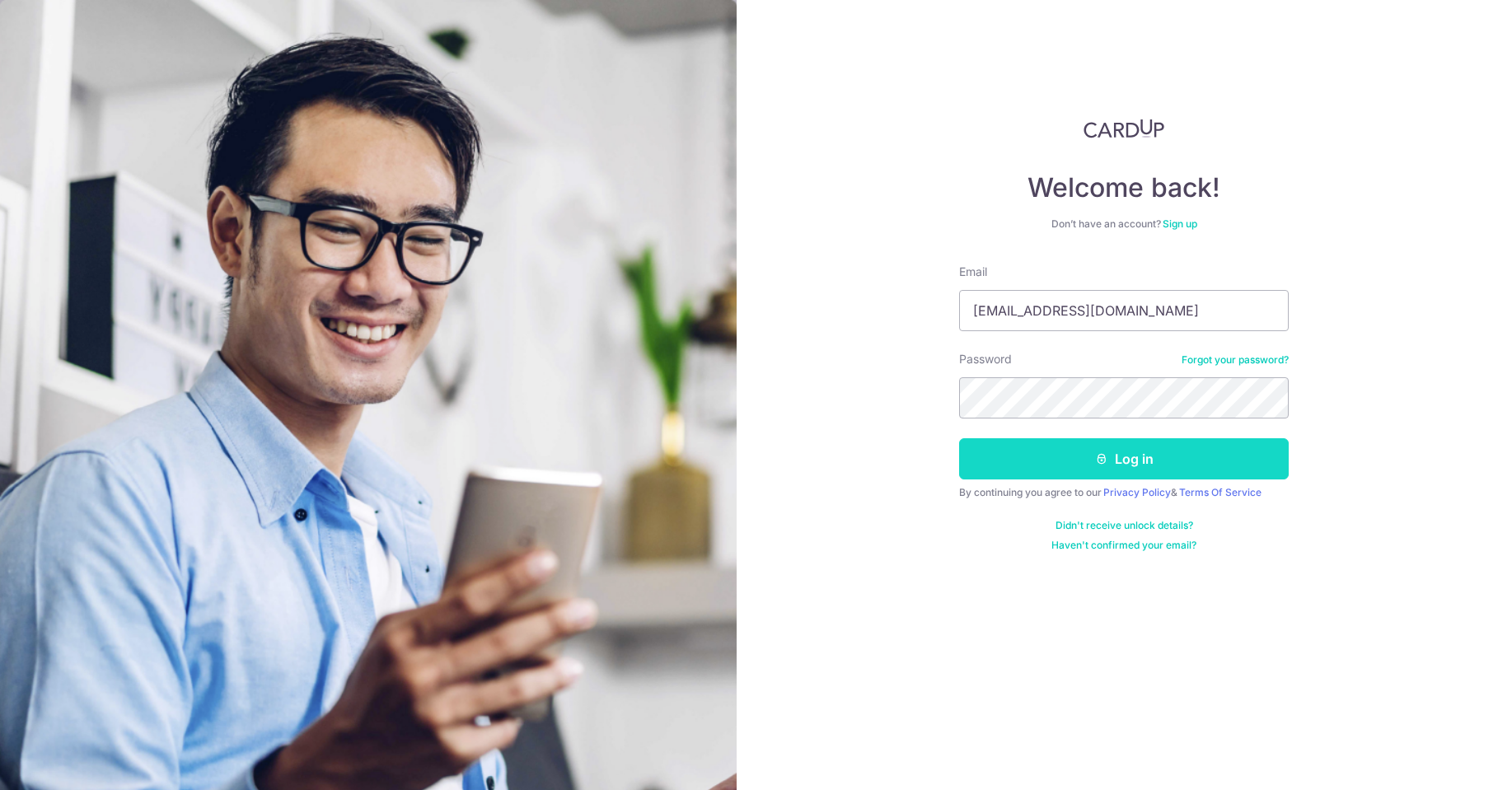
click at [1136, 468] on button "Log in" at bounding box center [1124, 459] width 330 height 41
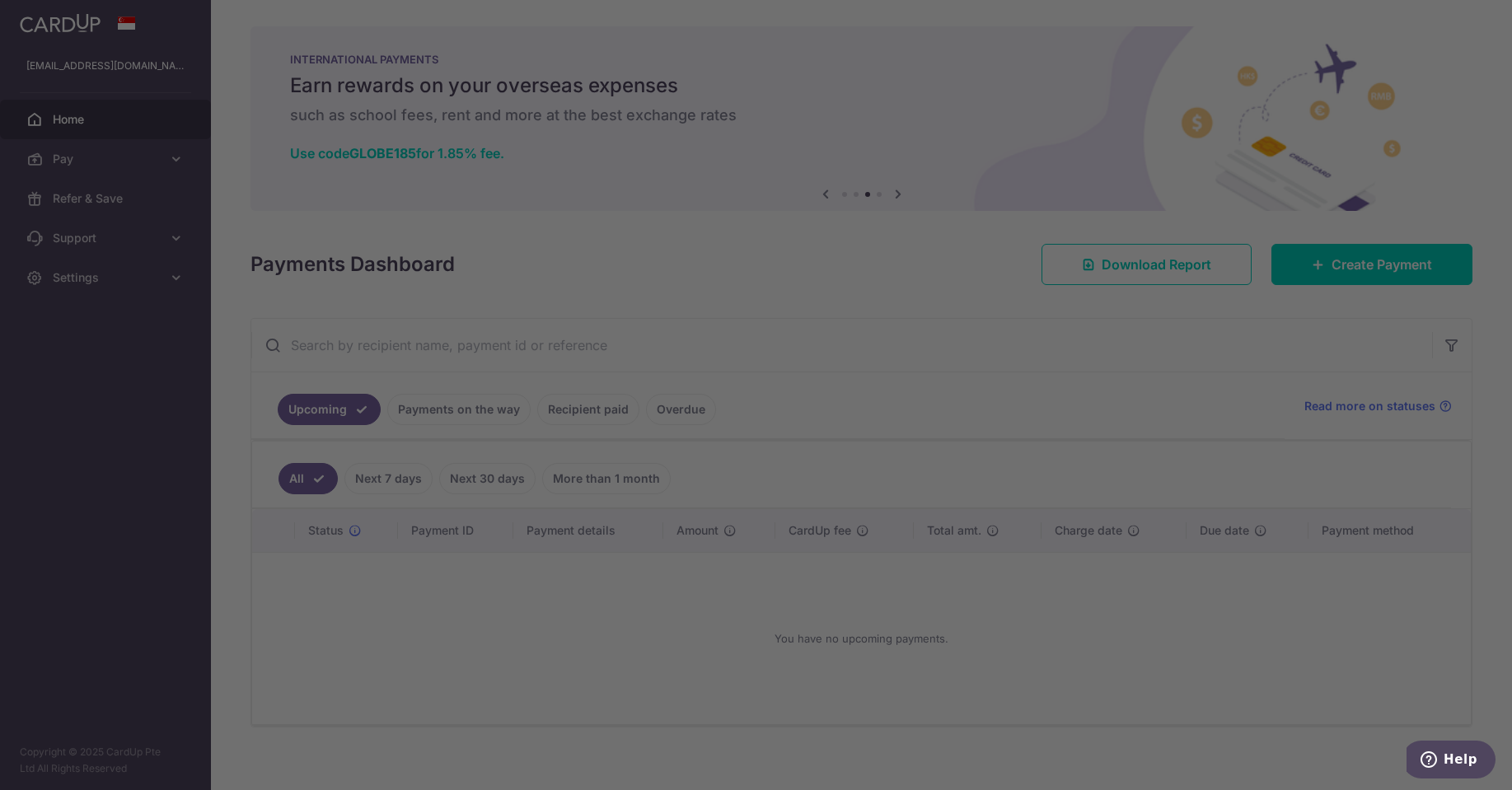
click at [1058, 590] on div at bounding box center [763, 400] width 1526 height 799
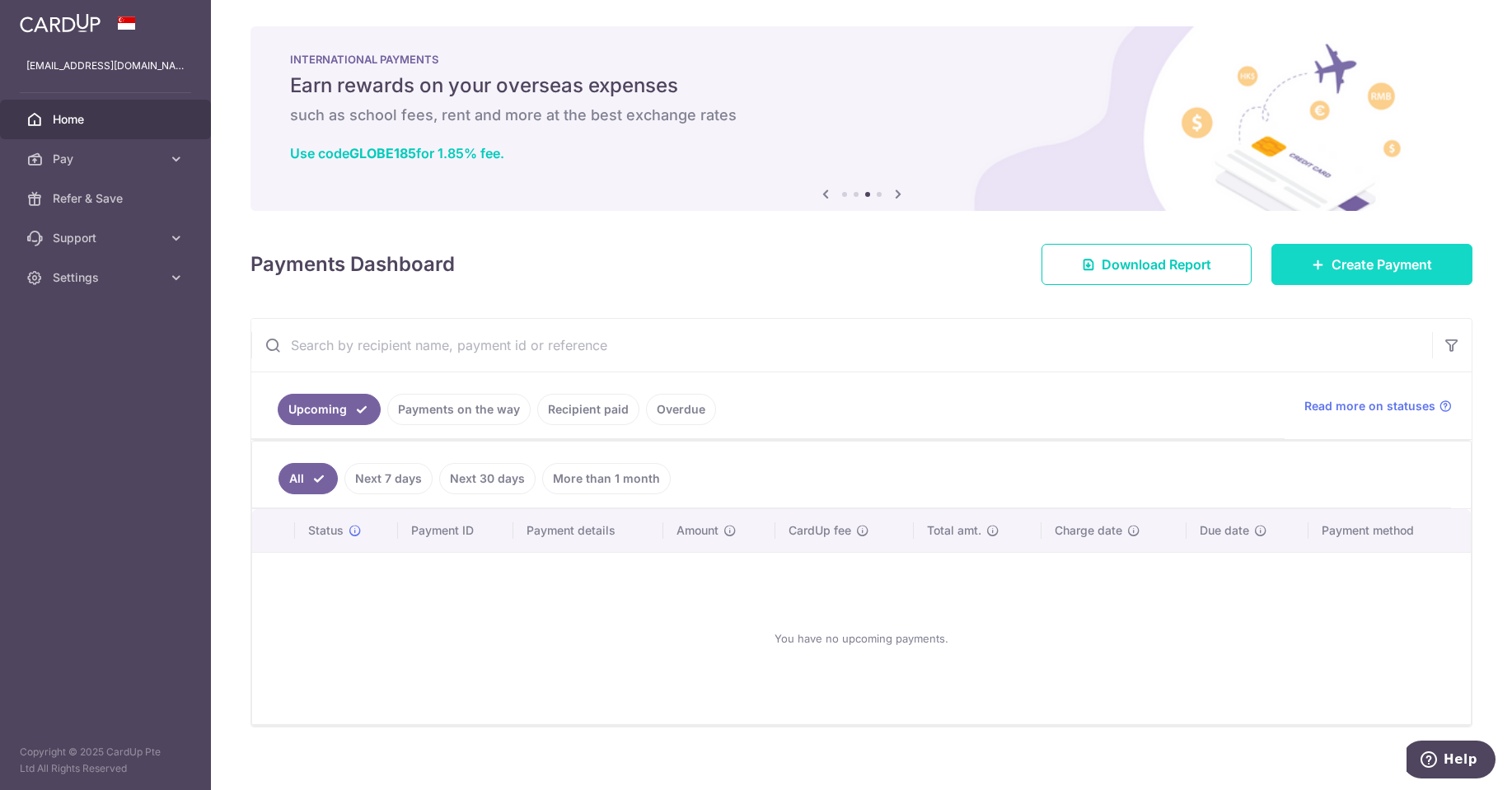
click at [1353, 268] on span "Create Payment" at bounding box center [1381, 264] width 100 height 20
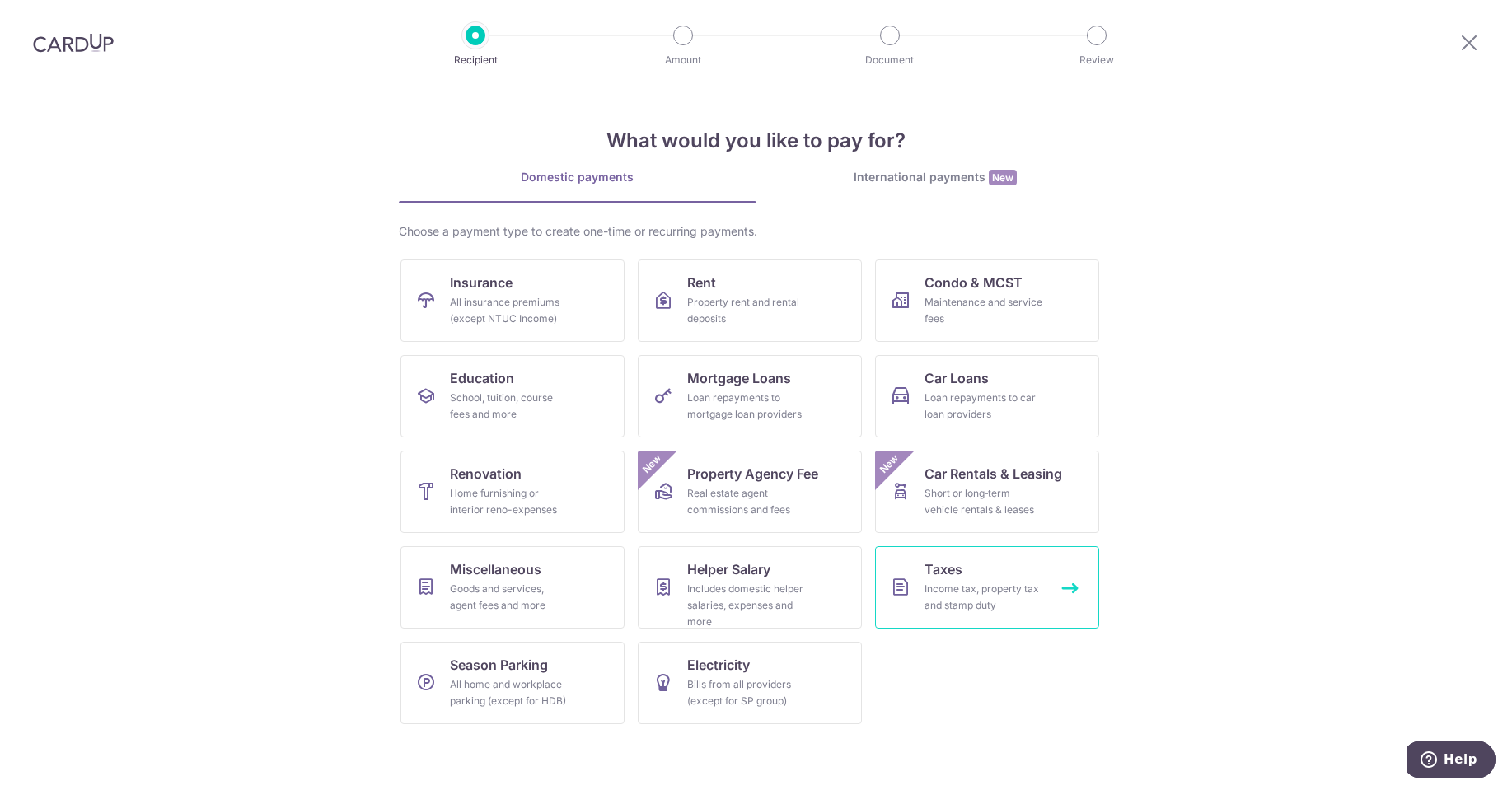
click at [976, 587] on div "Income tax, property tax and stamp duty" at bounding box center [984, 597] width 119 height 33
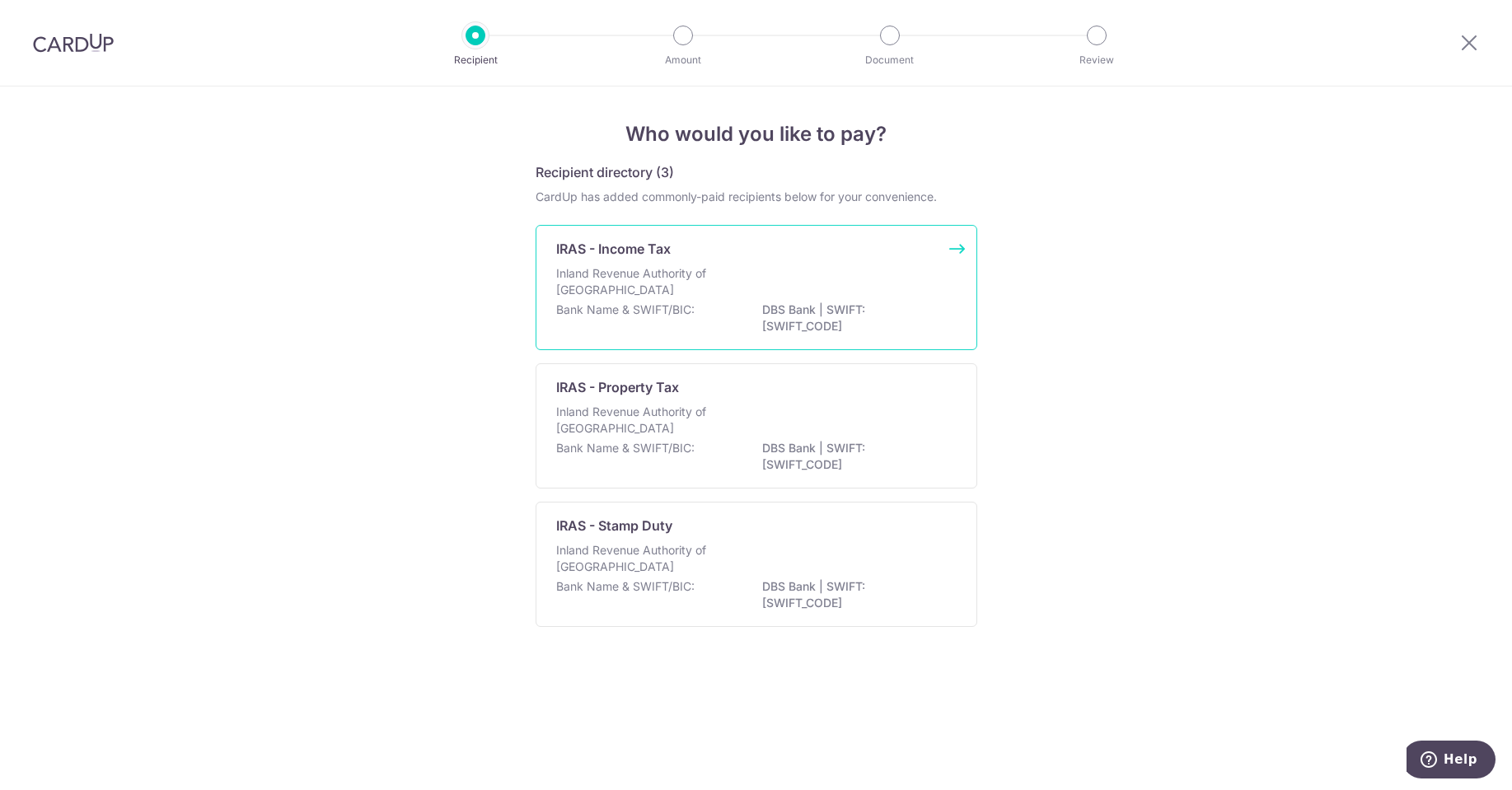
click at [889, 301] on p "DBS Bank | SWIFT: [SWIFT_CODE]" at bounding box center [854, 317] width 185 height 33
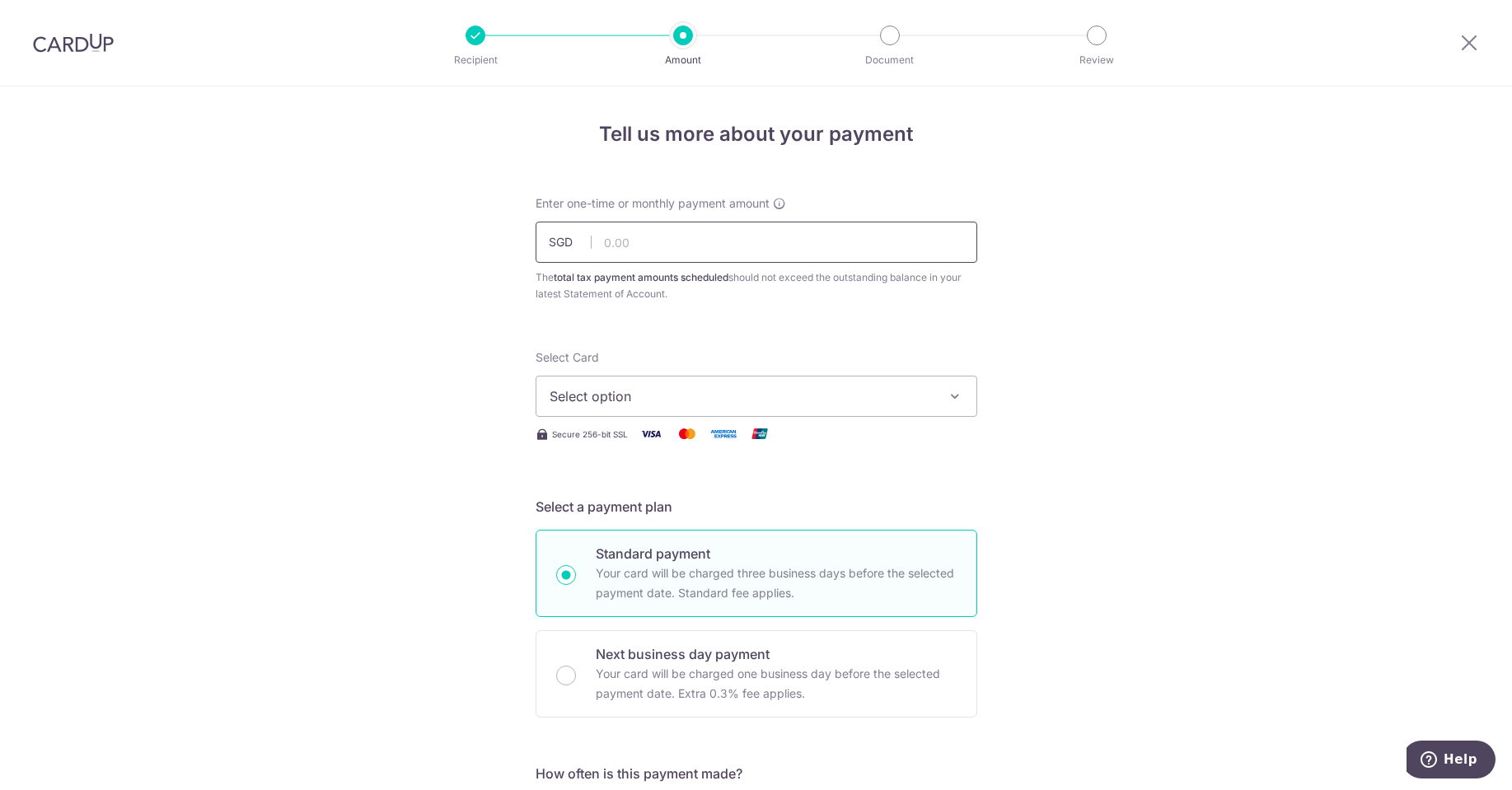
click at [745, 243] on input "text" at bounding box center [756, 243] width 442 height 41
type input "5,000.00"
click at [707, 388] on span "Select option" at bounding box center [742, 397] width 384 height 20
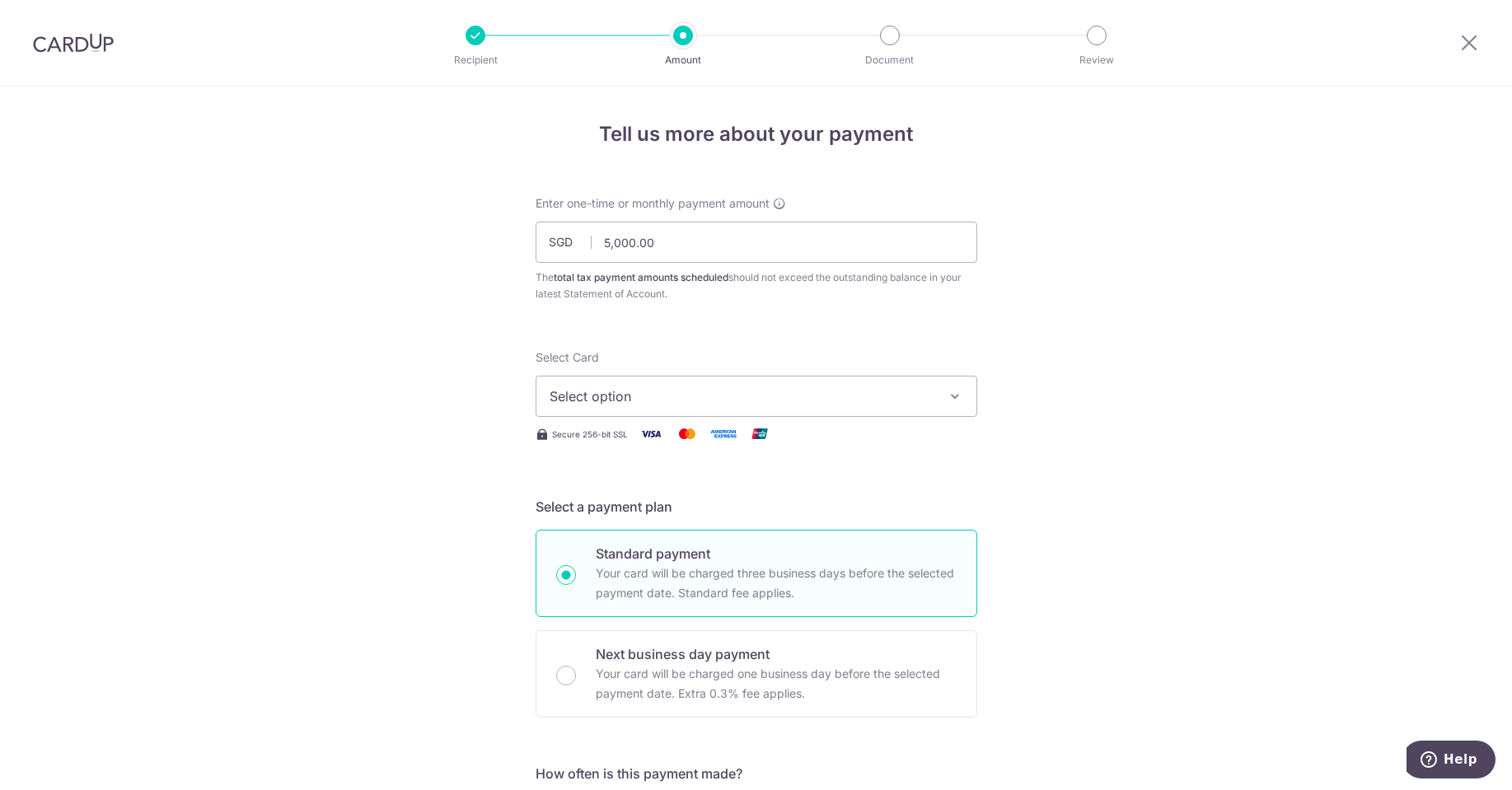
click at [629, 396] on span "Select option" at bounding box center [742, 397] width 384 height 20
click at [627, 445] on span "Add credit card" at bounding box center [771, 443] width 384 height 16
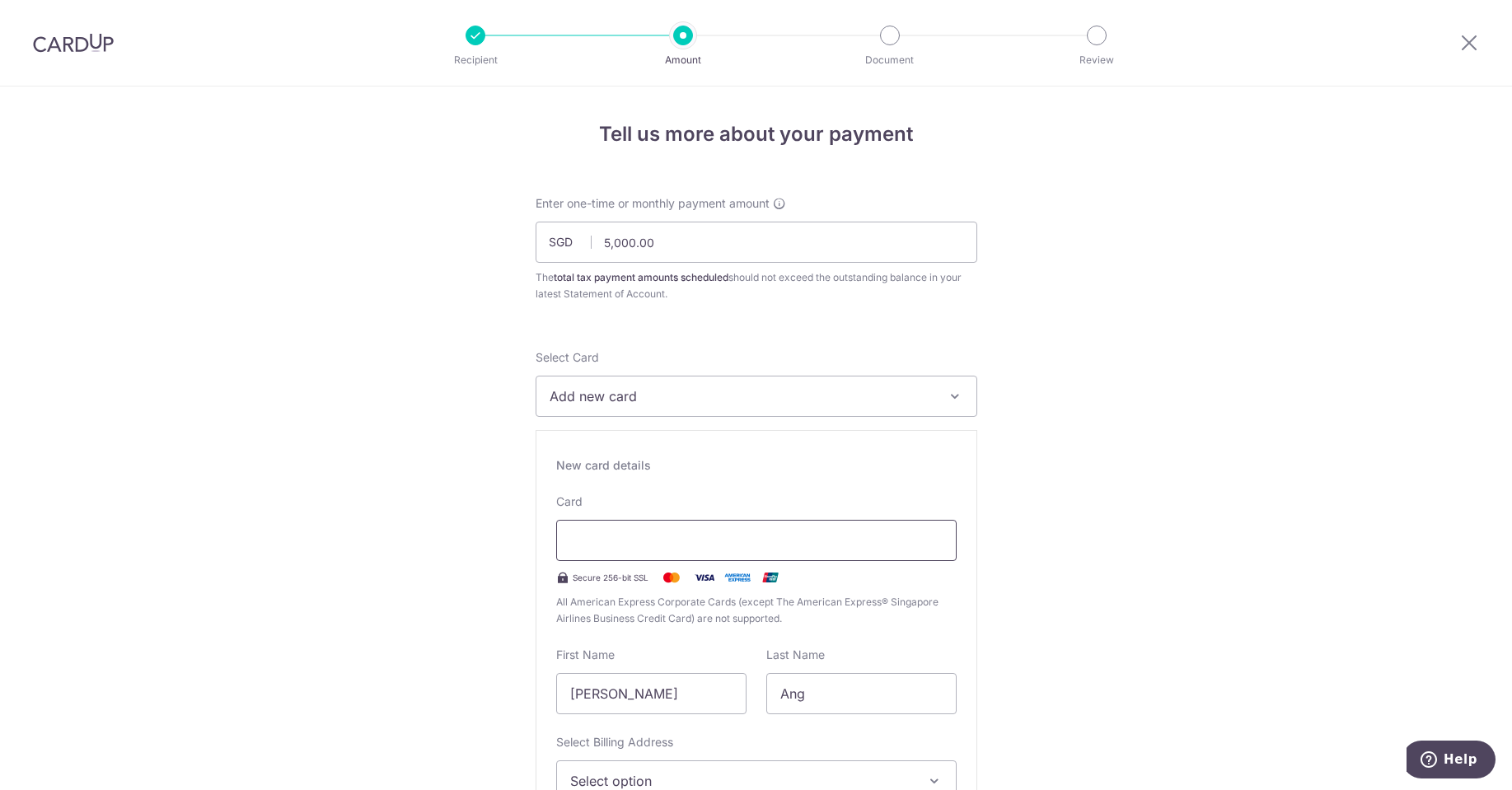
type input "06 / 2030"
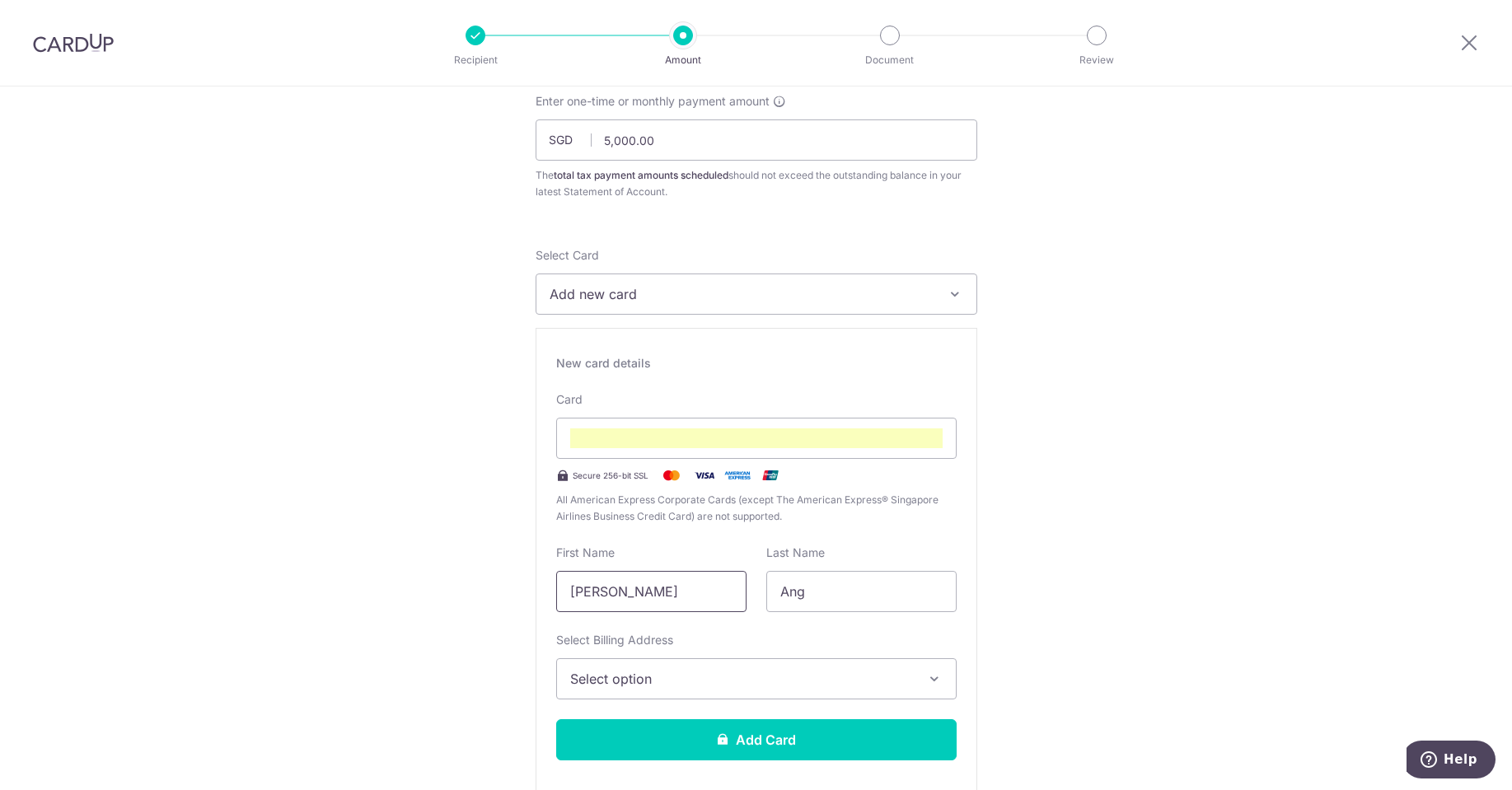
drag, startPoint x: 637, startPoint y: 586, endPoint x: 479, endPoint y: 574, distance: 158.5
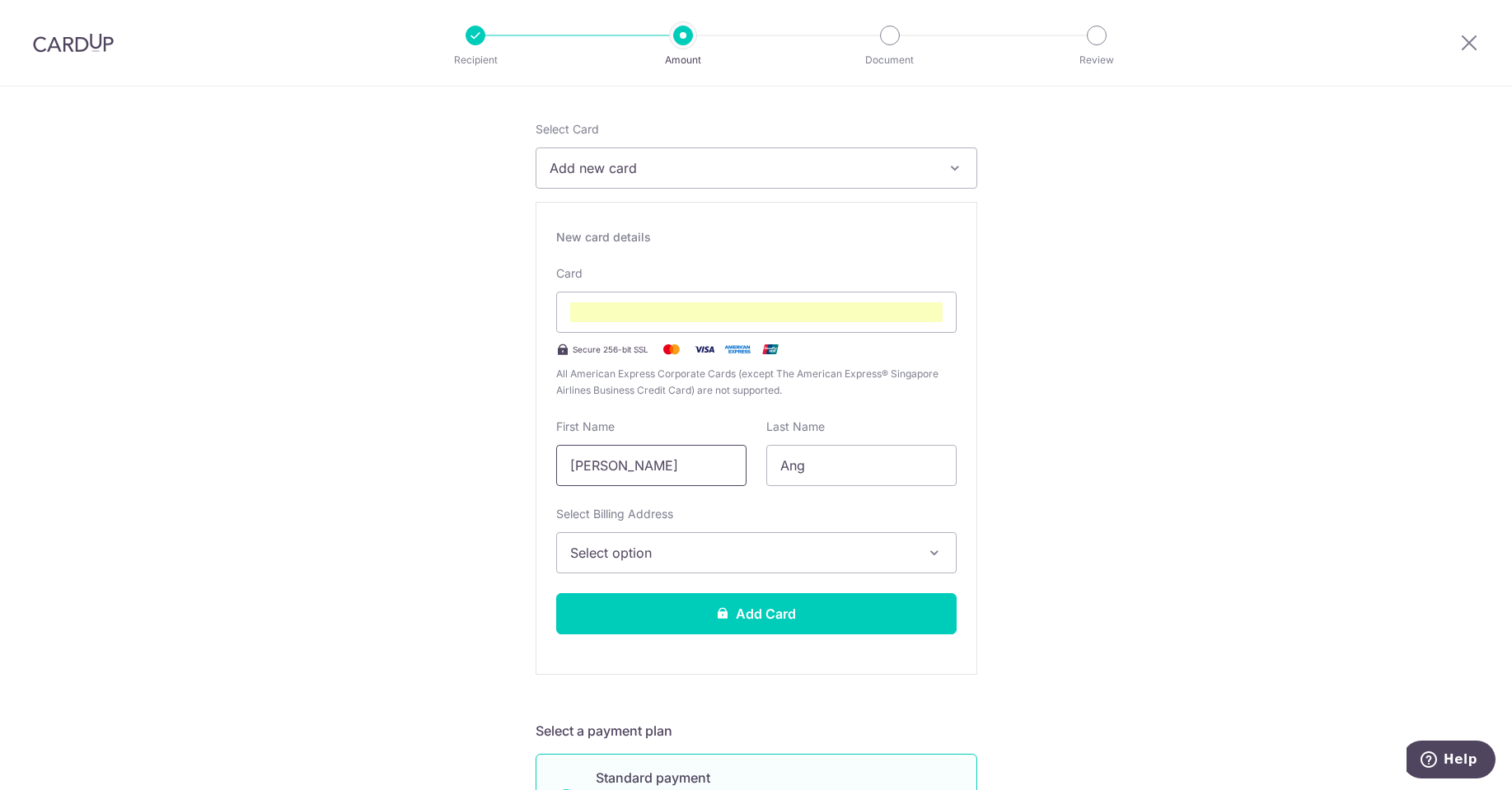
scroll to position [432, 0]
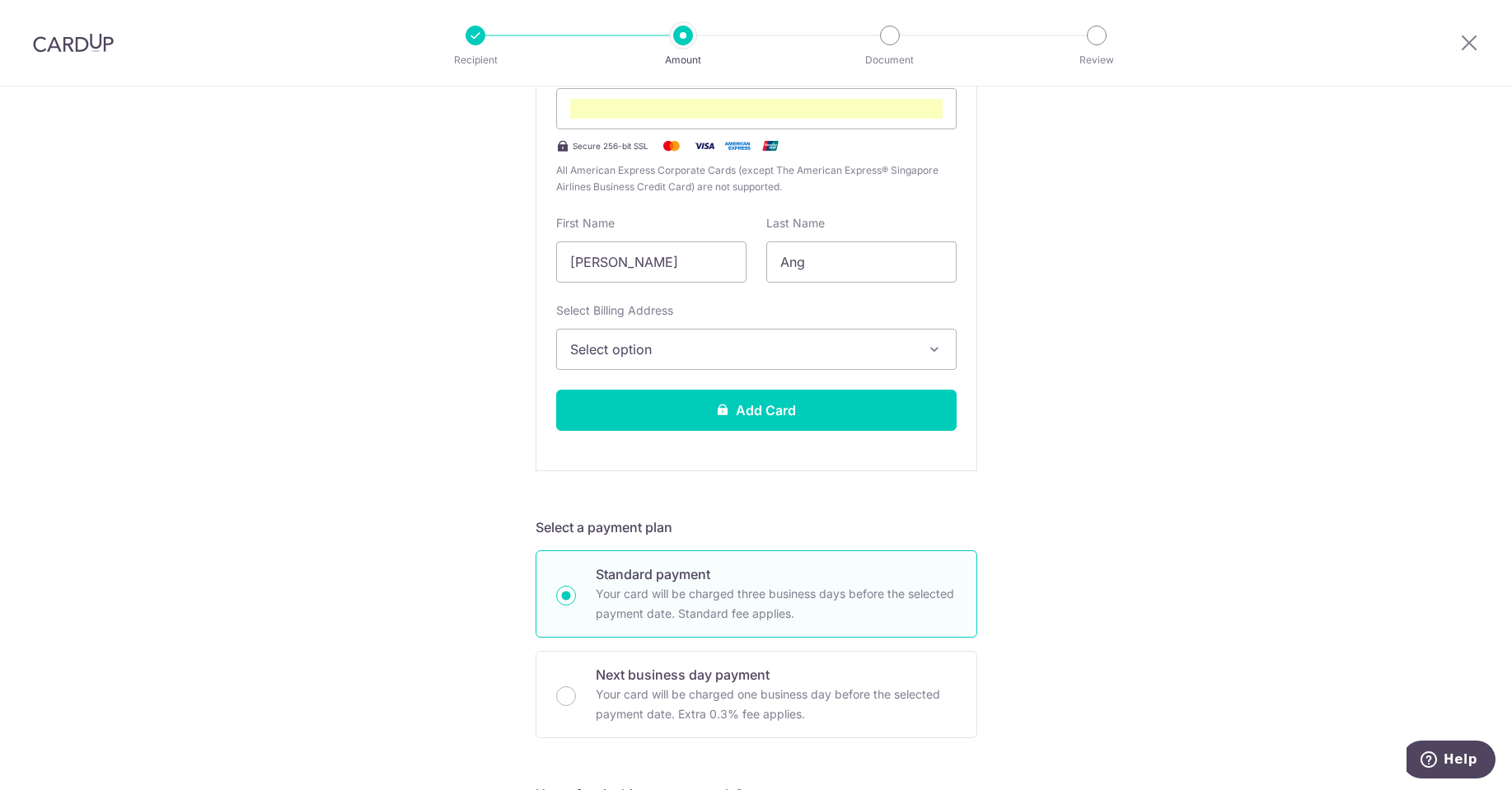
click at [1065, 400] on div "Tell us more about your payment Enter one-time or monthly payment amount SGD 5,…" at bounding box center [756, 668] width 1512 height 2027
click at [719, 354] on span "Select option" at bounding box center [741, 350] width 343 height 20
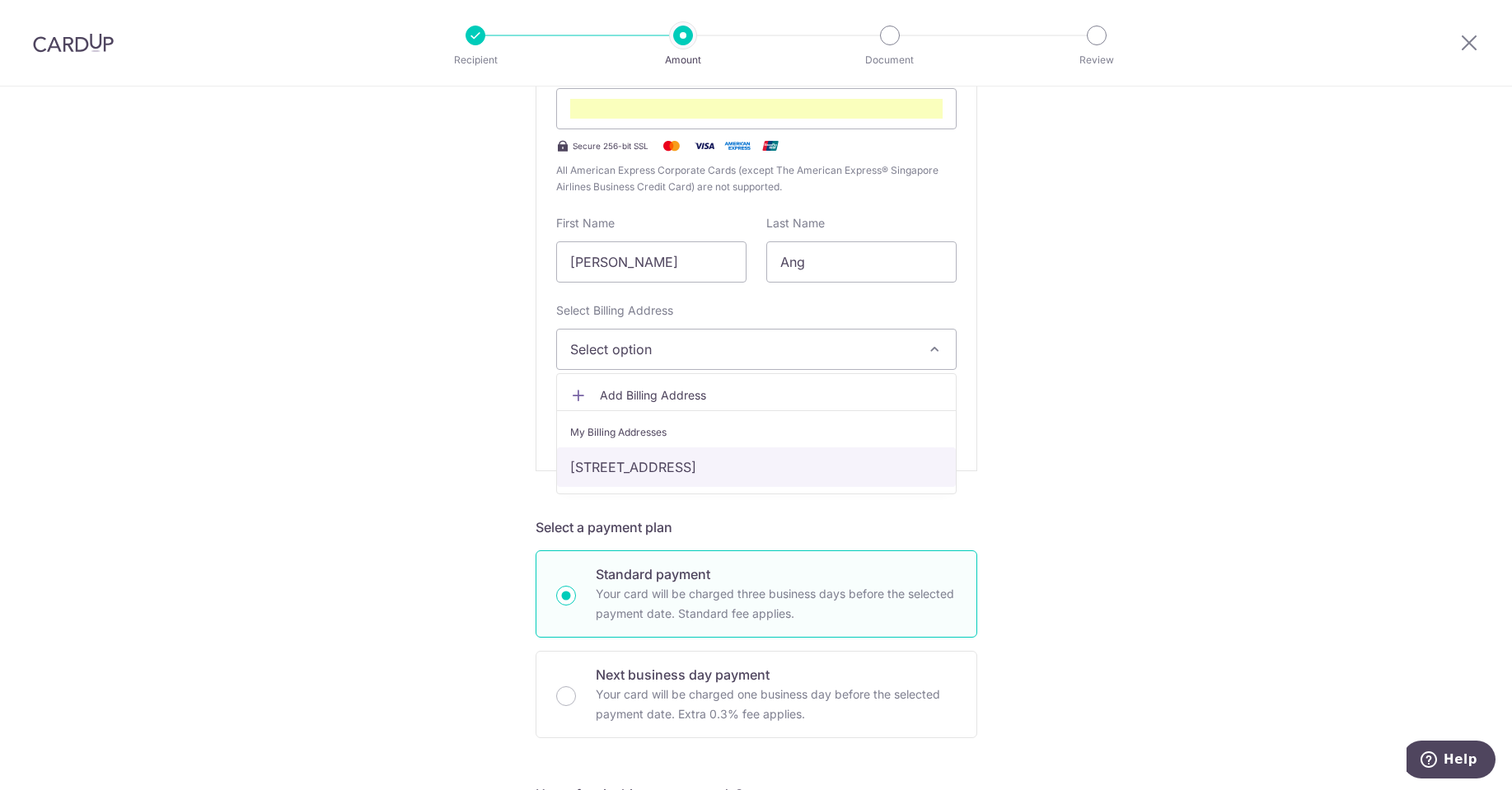
click at [736, 464] on link "[STREET_ADDRESS]" at bounding box center [756, 467] width 399 height 40
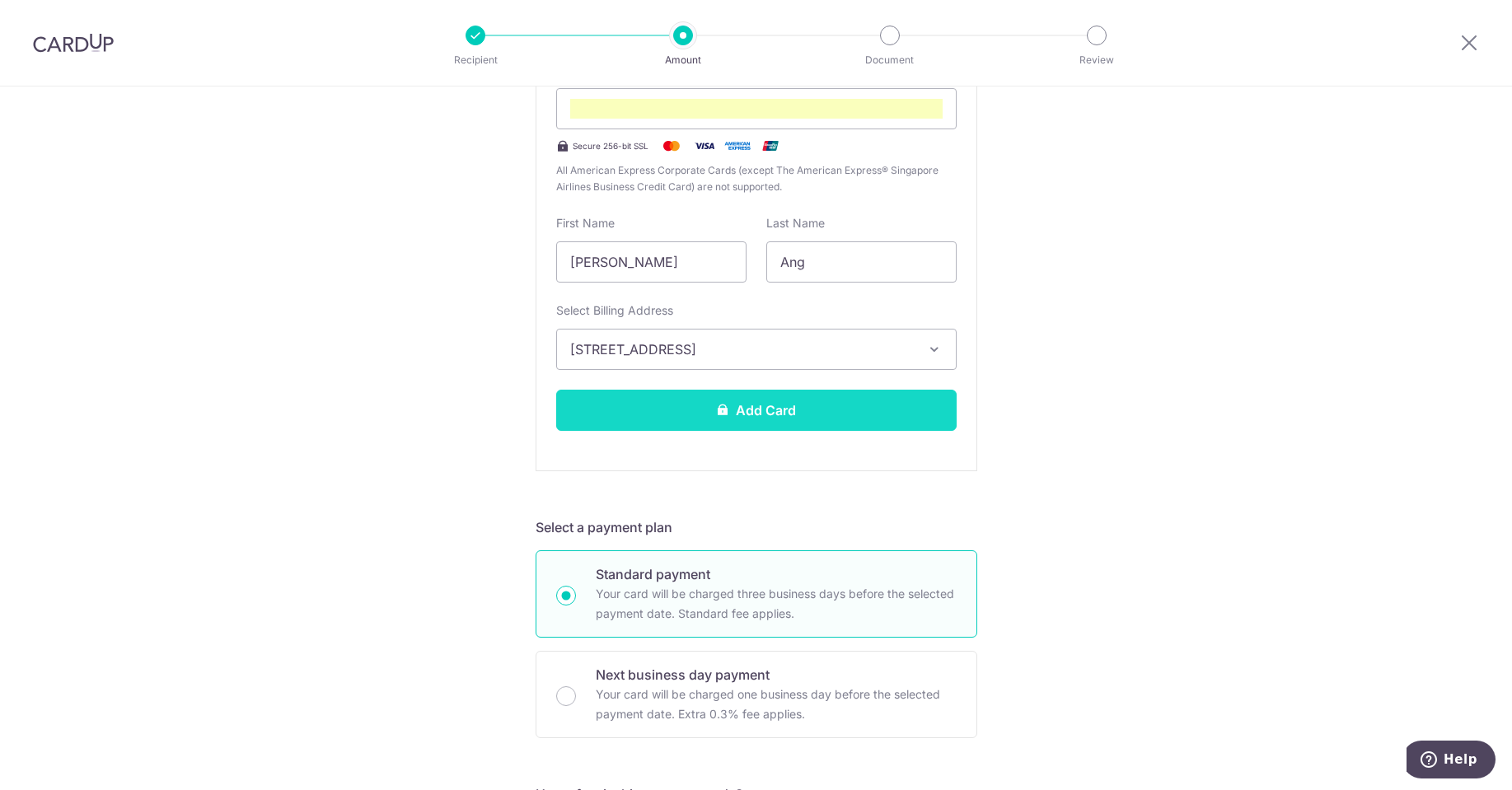
click at [722, 411] on icon at bounding box center [722, 409] width 14 height 14
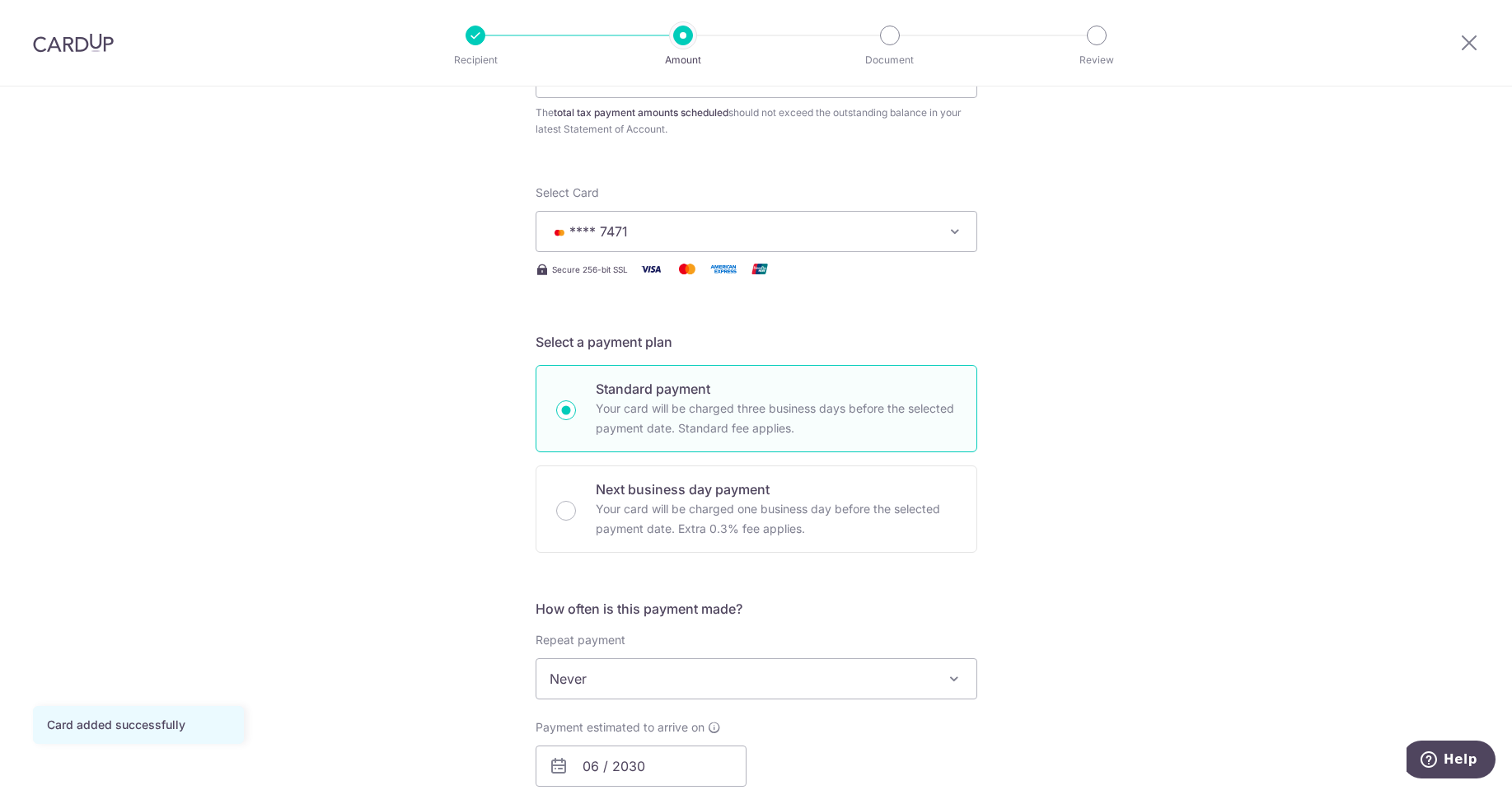
scroll to position [330, 0]
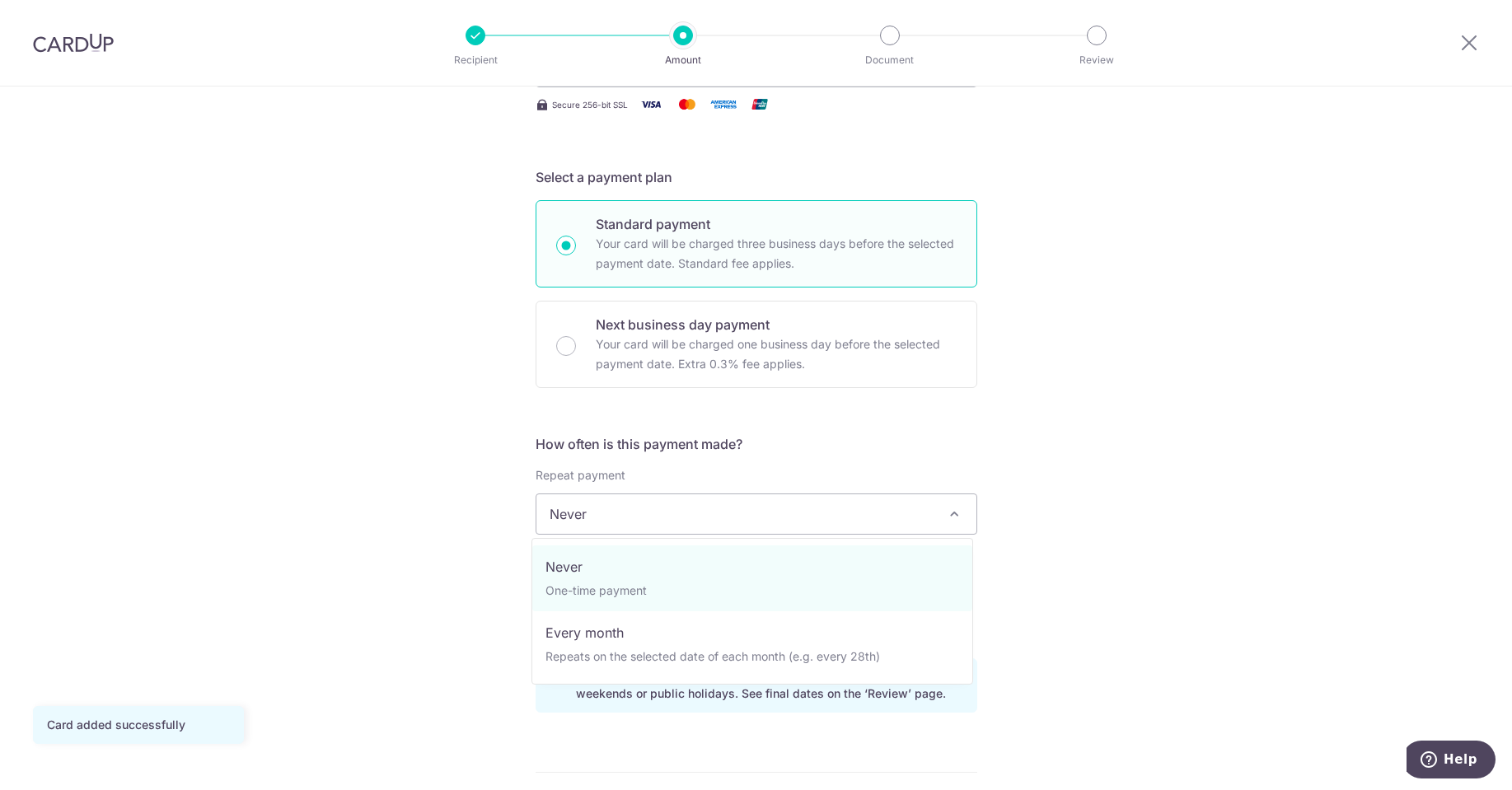
click at [719, 515] on span "Never" at bounding box center [756, 514] width 440 height 40
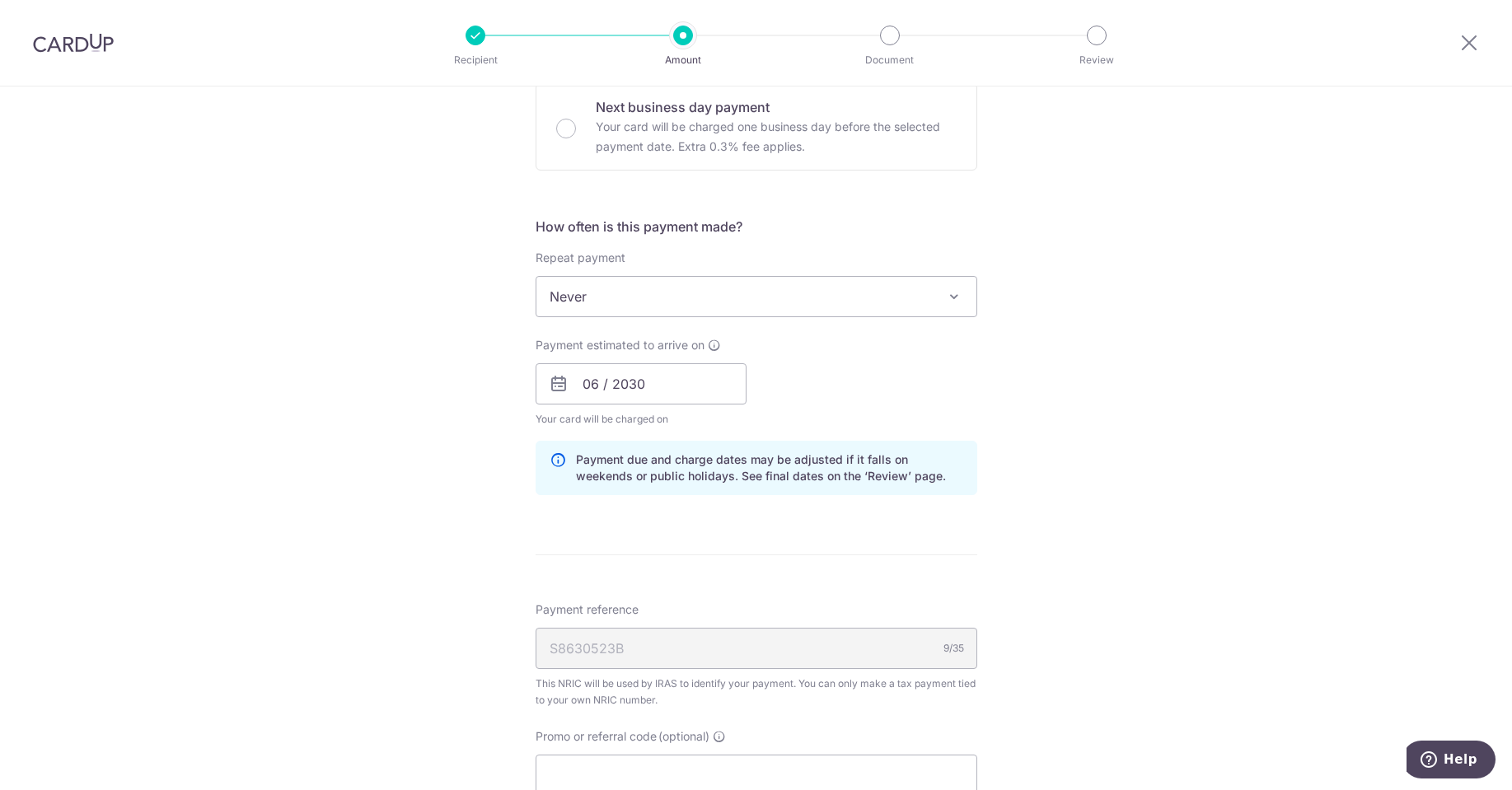
scroll to position [577, 0]
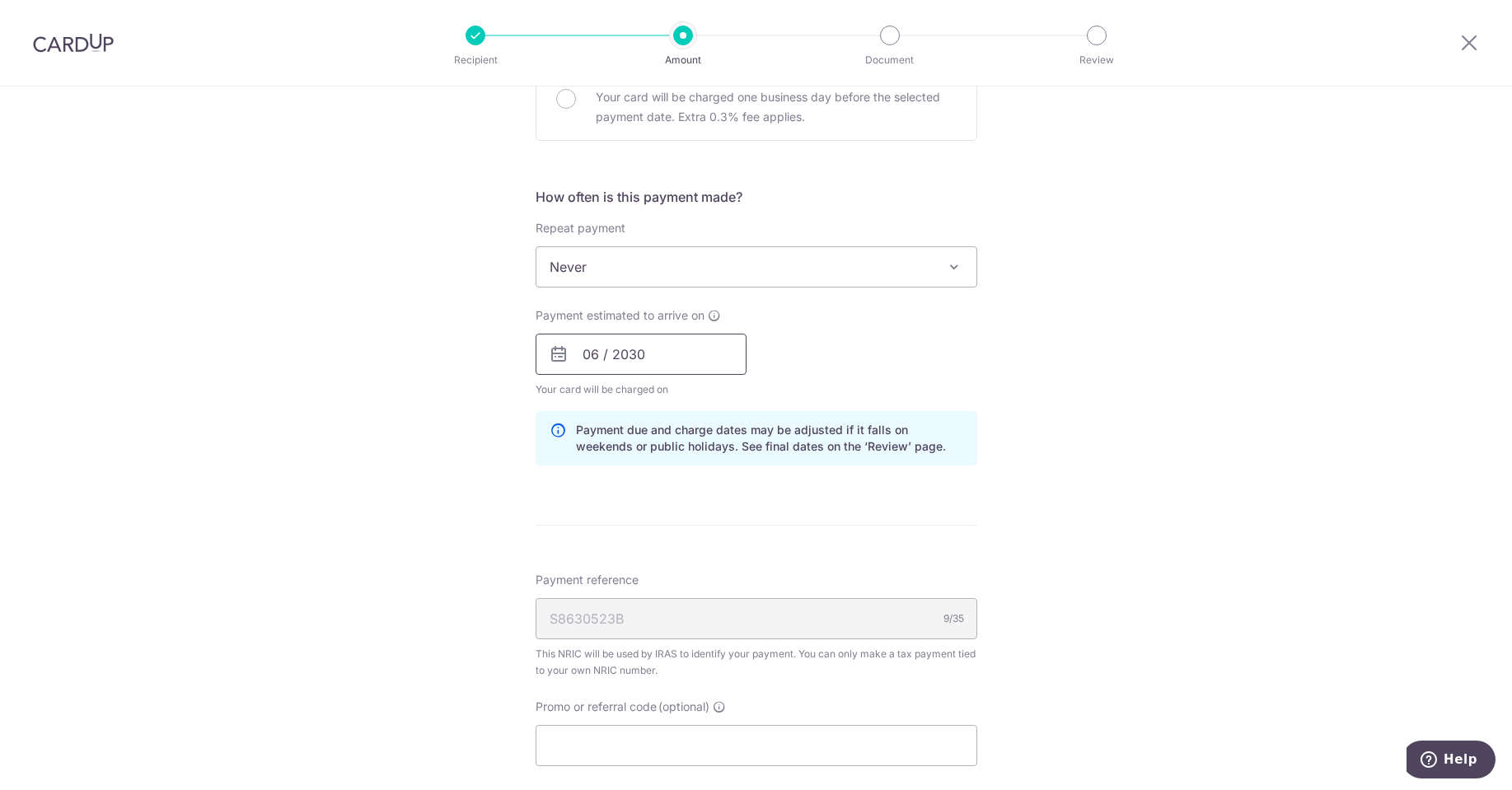
click at [664, 360] on input "06 / 2030" at bounding box center [641, 354] width 211 height 41
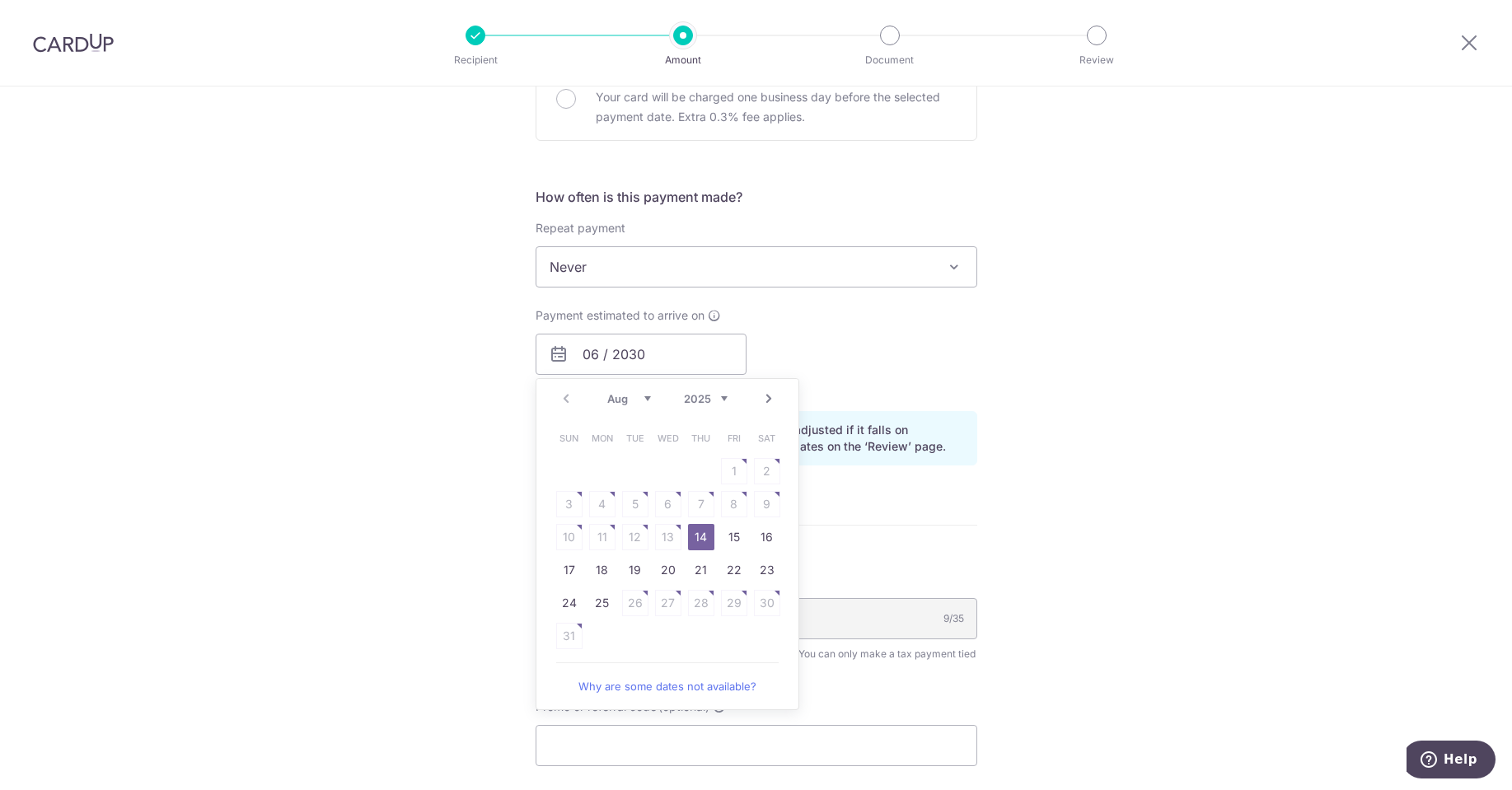
click at [1244, 442] on div "Tell us more about your payment Enter one-time or monthly payment amount SGD 5,…" at bounding box center [756, 308] width 1512 height 1598
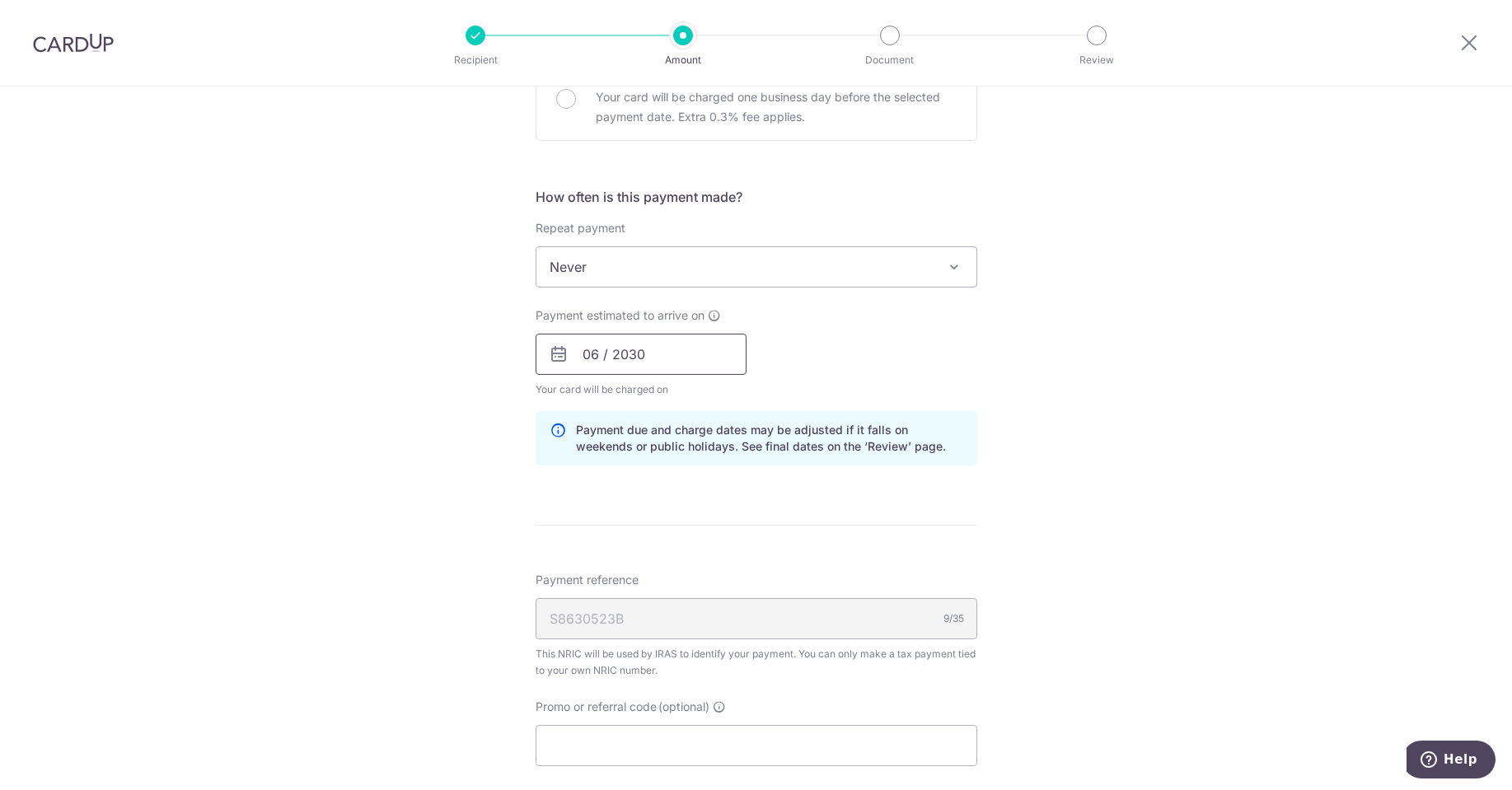
click at [663, 358] on input "06 / 2030" at bounding box center [641, 354] width 211 height 41
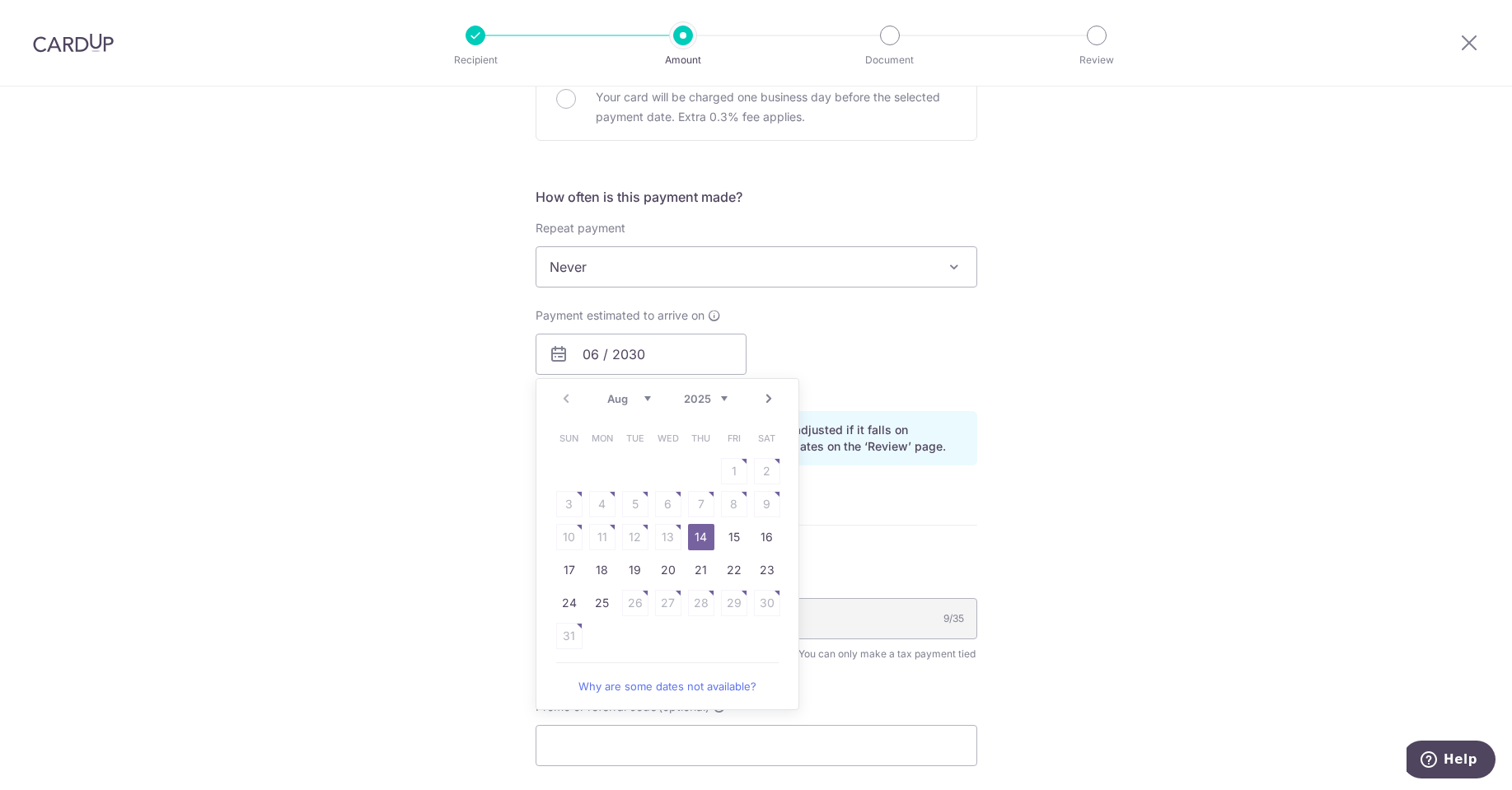
click at [696, 544] on link "14" at bounding box center [701, 537] width 26 height 26
type input "[DATE]"
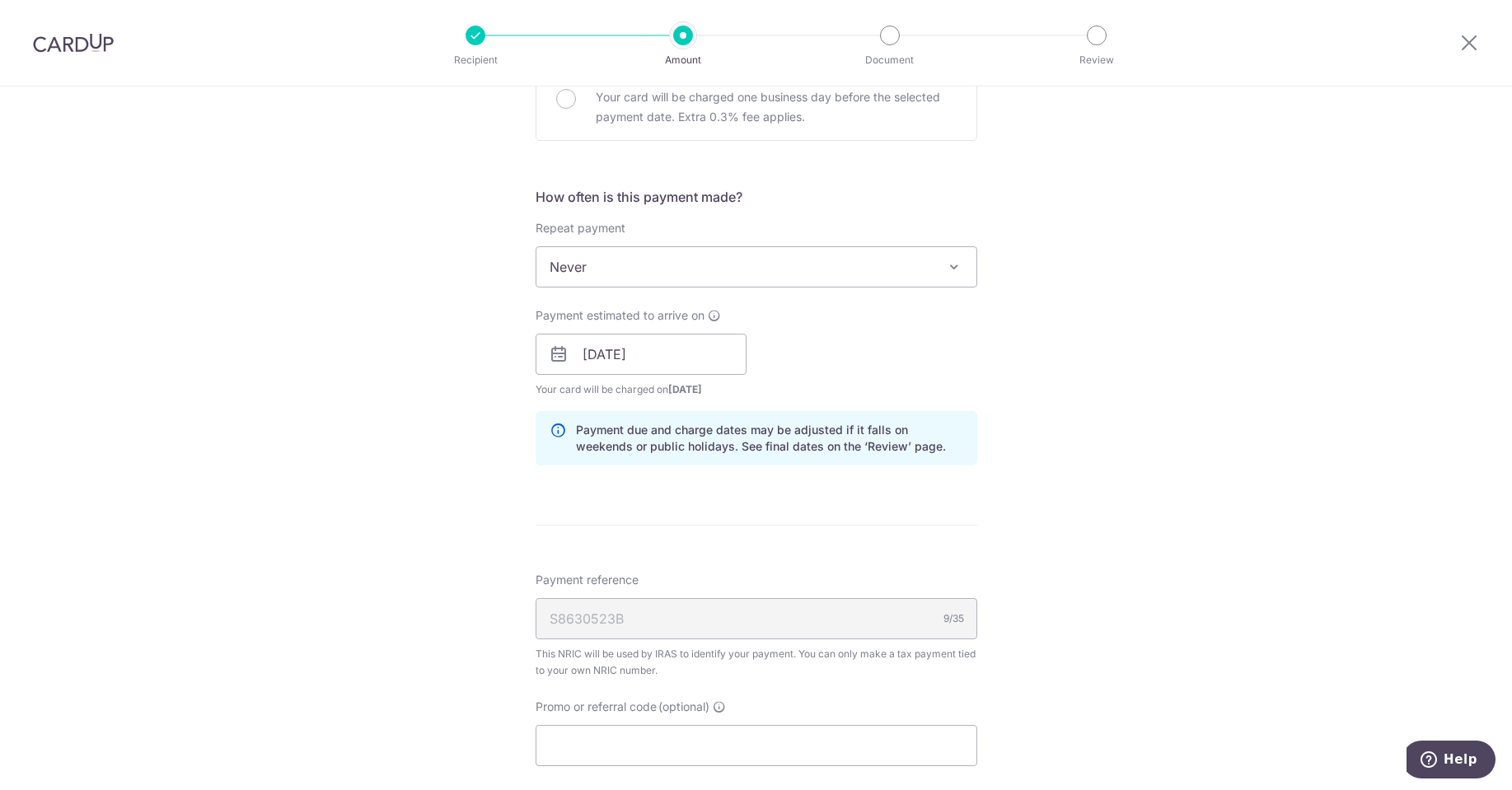
scroll to position [824, 0]
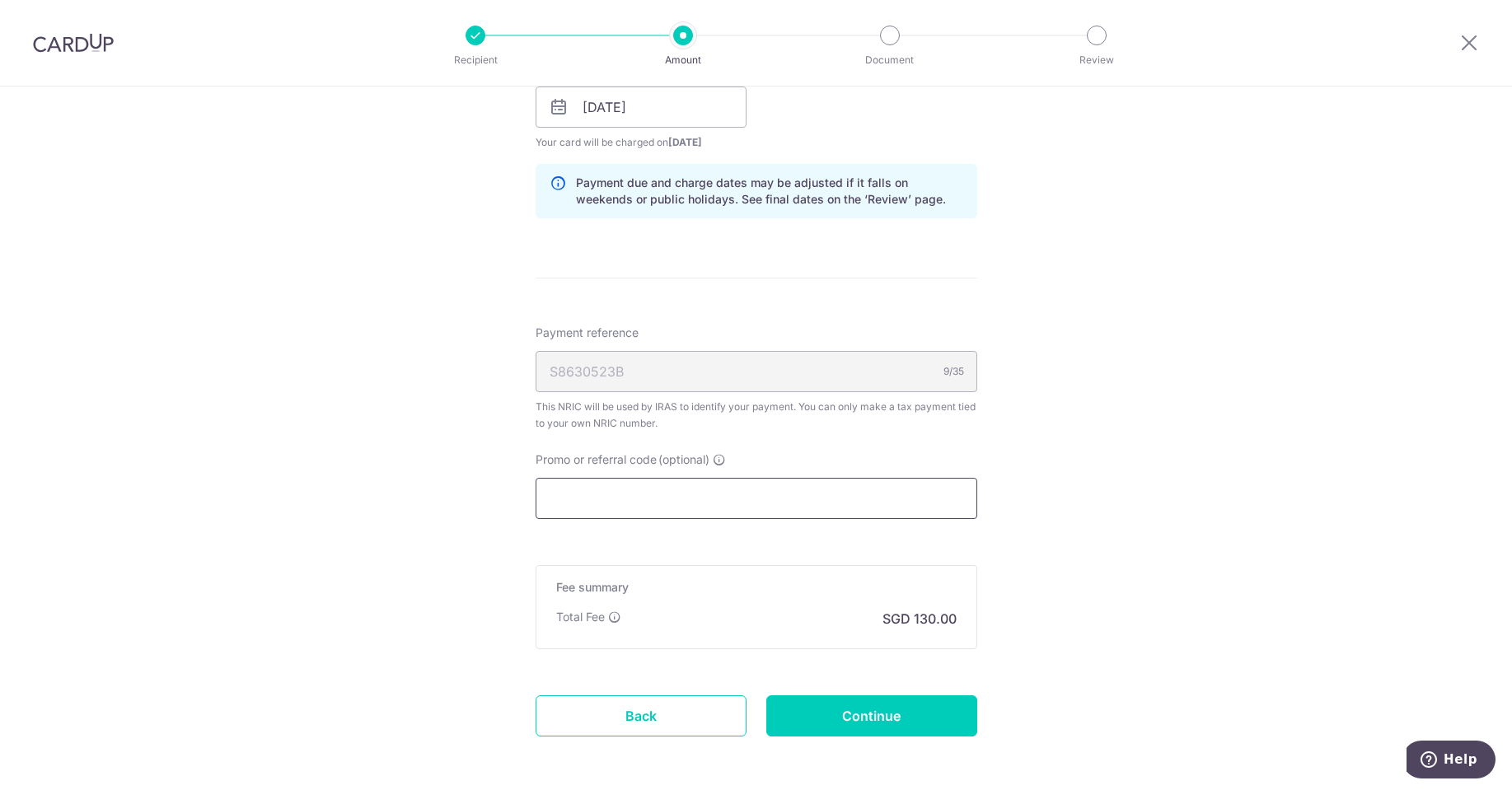
click at [684, 506] on input "Promo or referral code (optional)" at bounding box center [756, 499] width 442 height 41
paste input "VTAX25R"
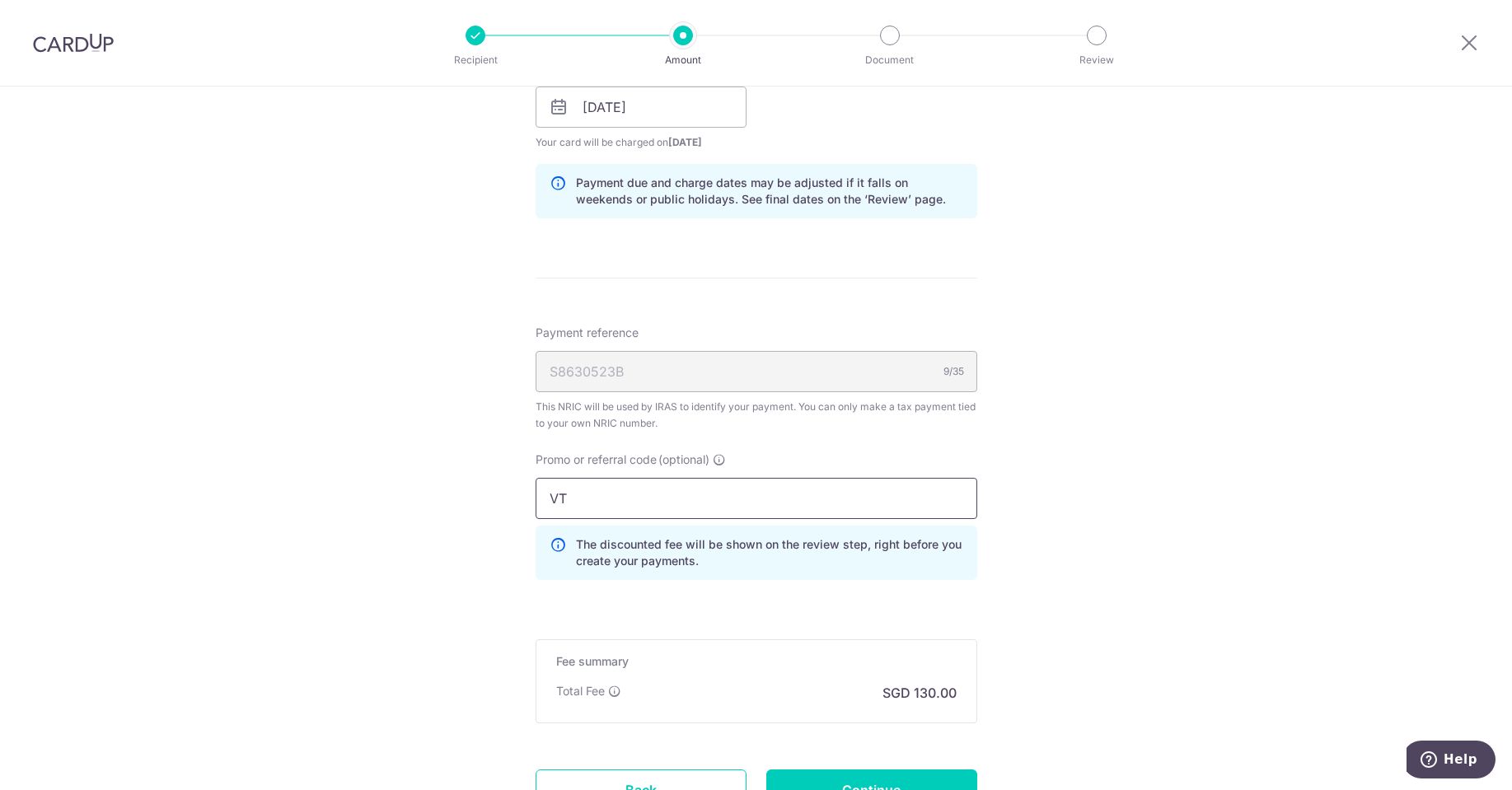
type input "V"
click at [1097, 395] on div "Tell us more about your payment Enter one-time or monthly payment amount SGD 5,…" at bounding box center [756, 98] width 1512 height 1672
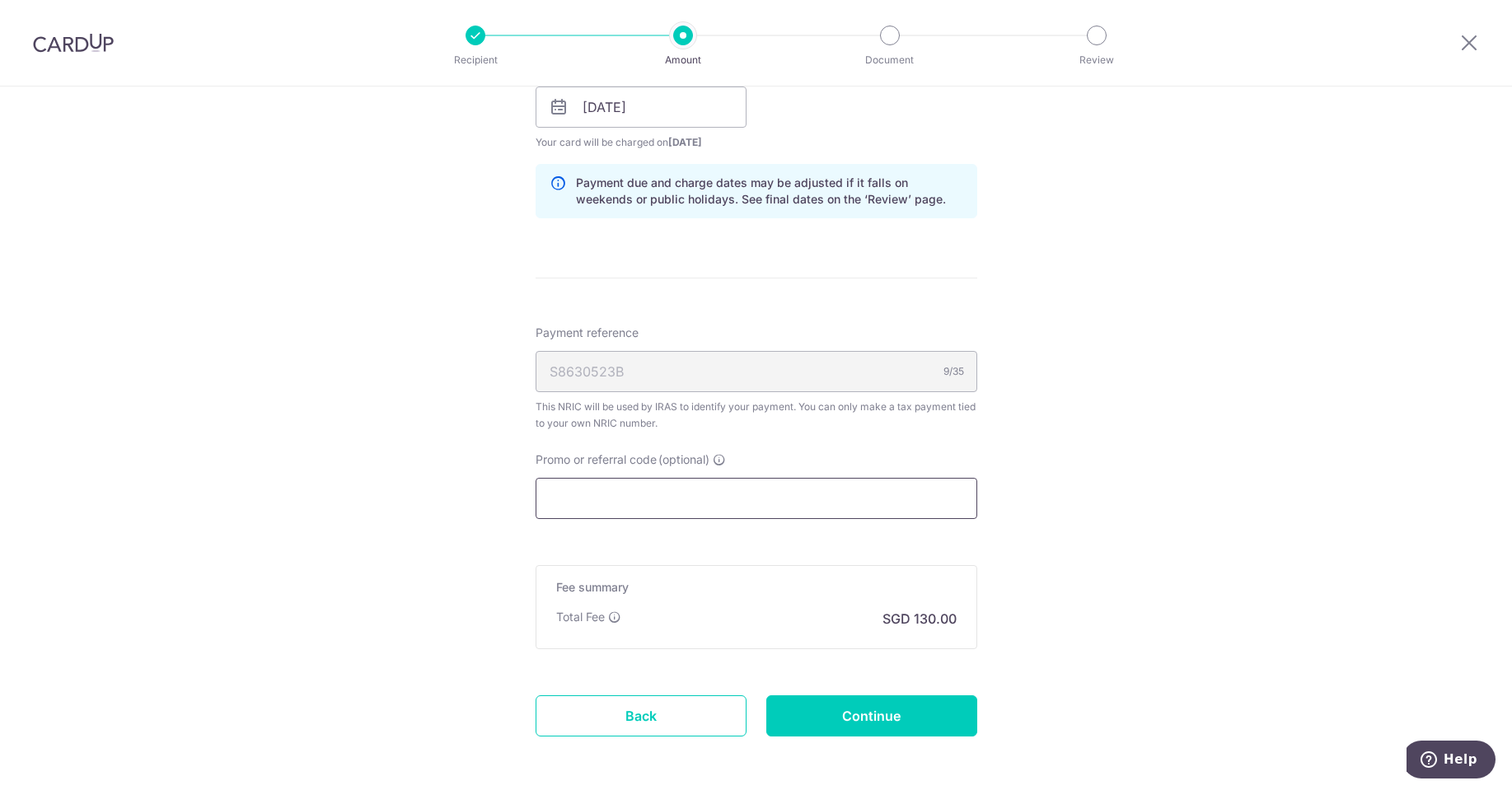
click at [650, 495] on input "Promo or referral code (optional)" at bounding box center [756, 499] width 442 height 41
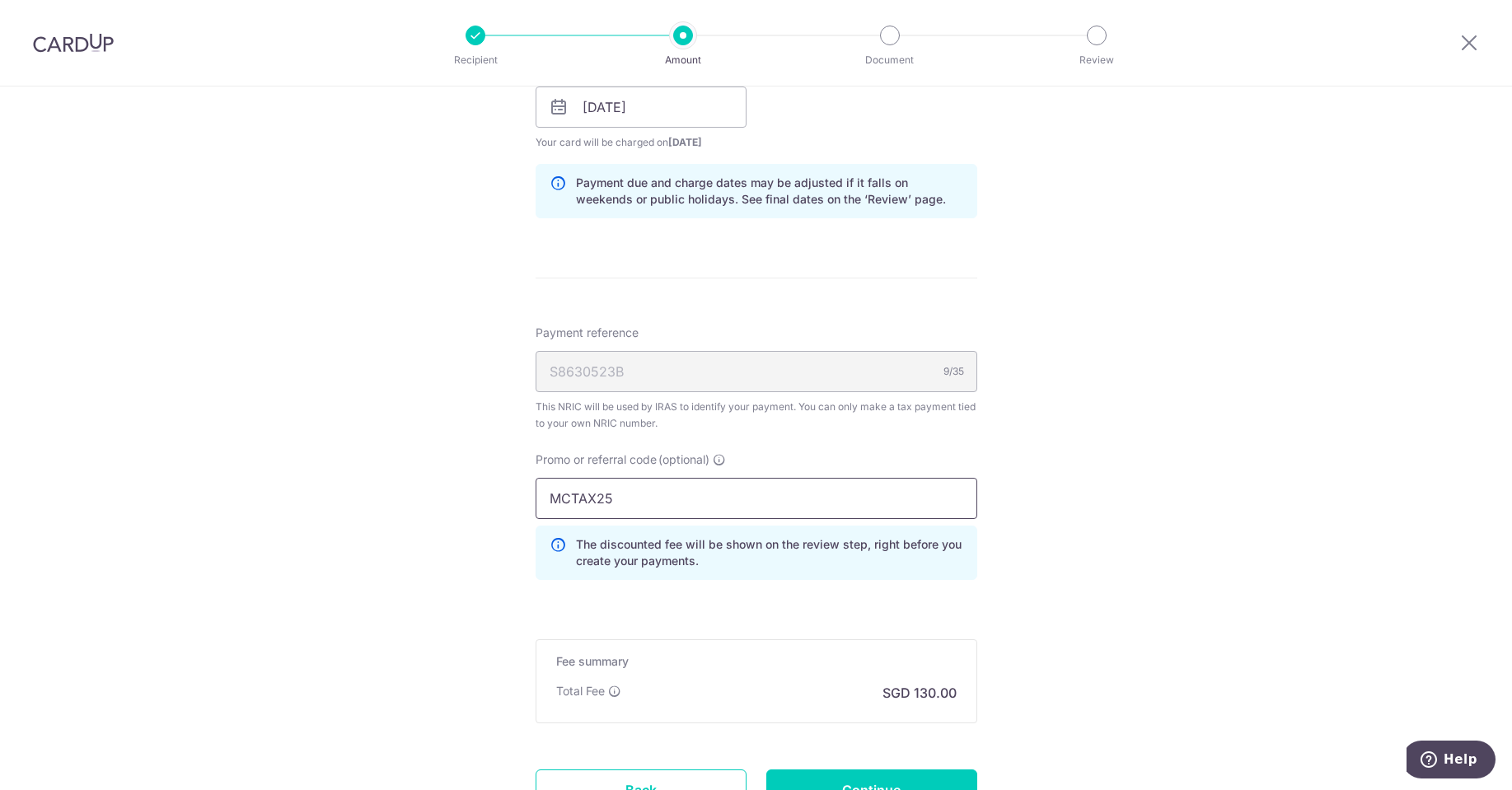
type input "MCTAX25"
click at [1047, 435] on div "Tell us more about your payment Enter one-time or monthly payment amount SGD 5,…" at bounding box center [756, 98] width 1512 height 1672
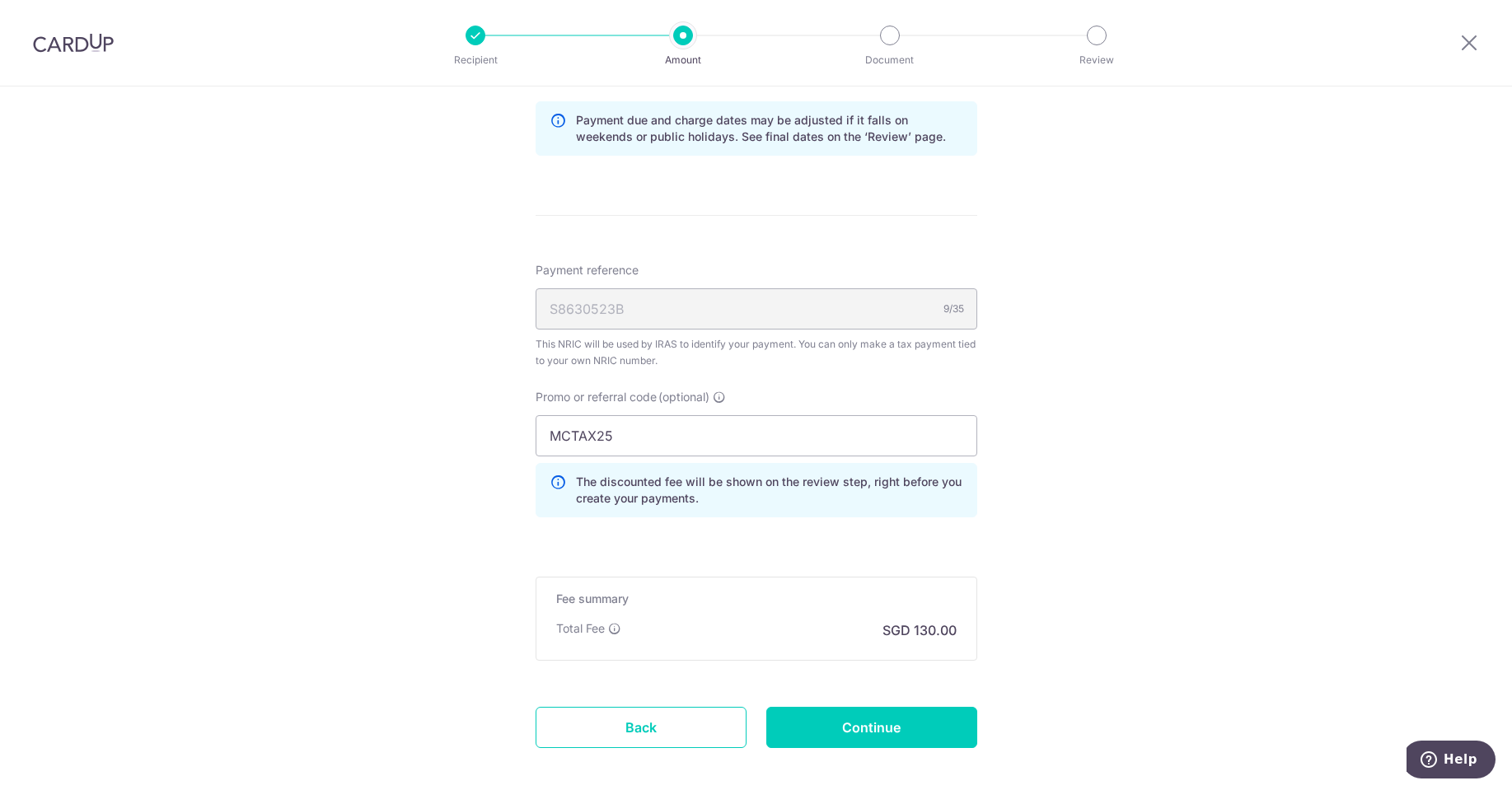
scroll to position [969, 0]
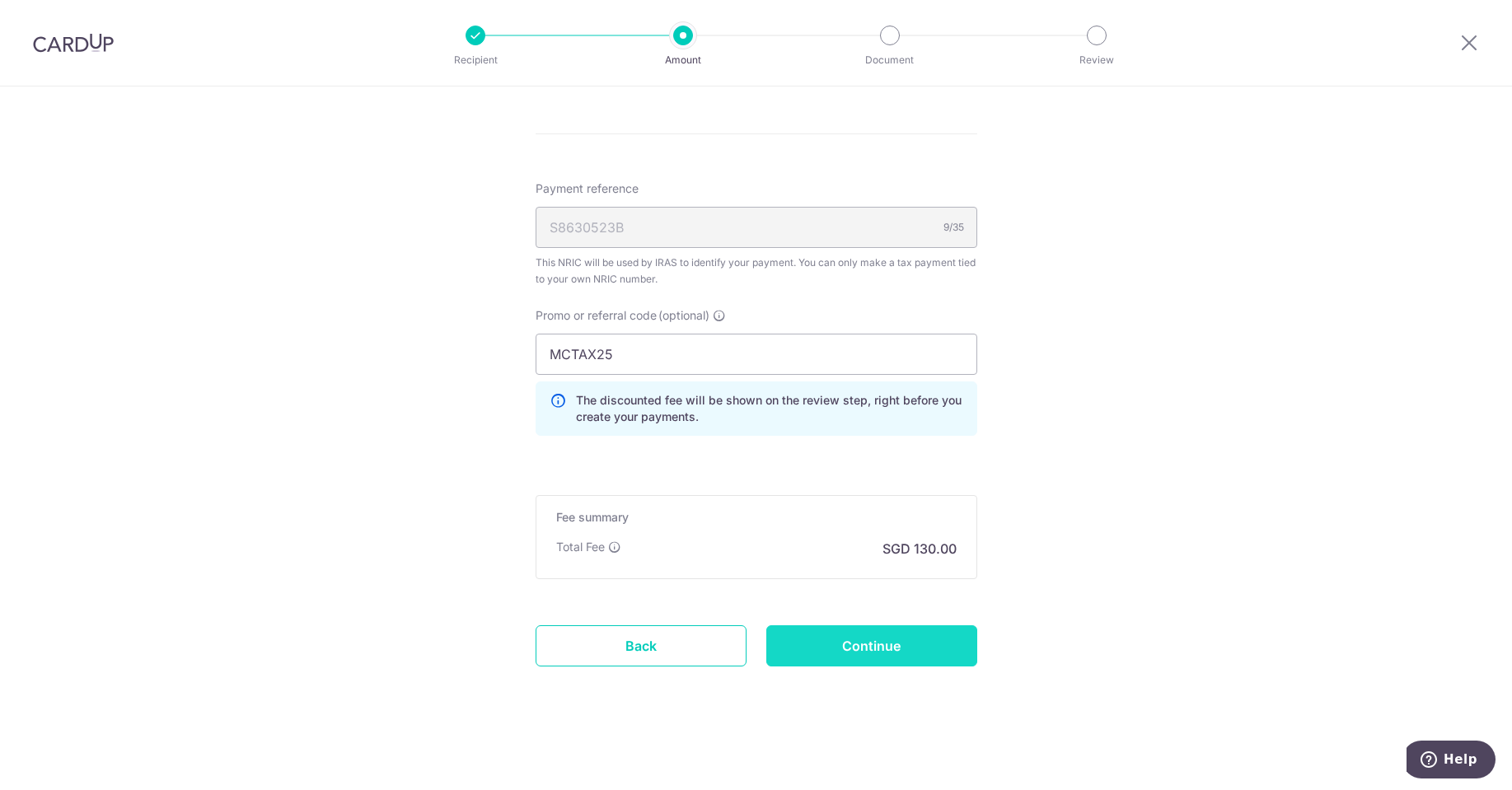
click at [885, 646] on input "Continue" at bounding box center [872, 647] width 211 height 41
type input "Create Schedule"
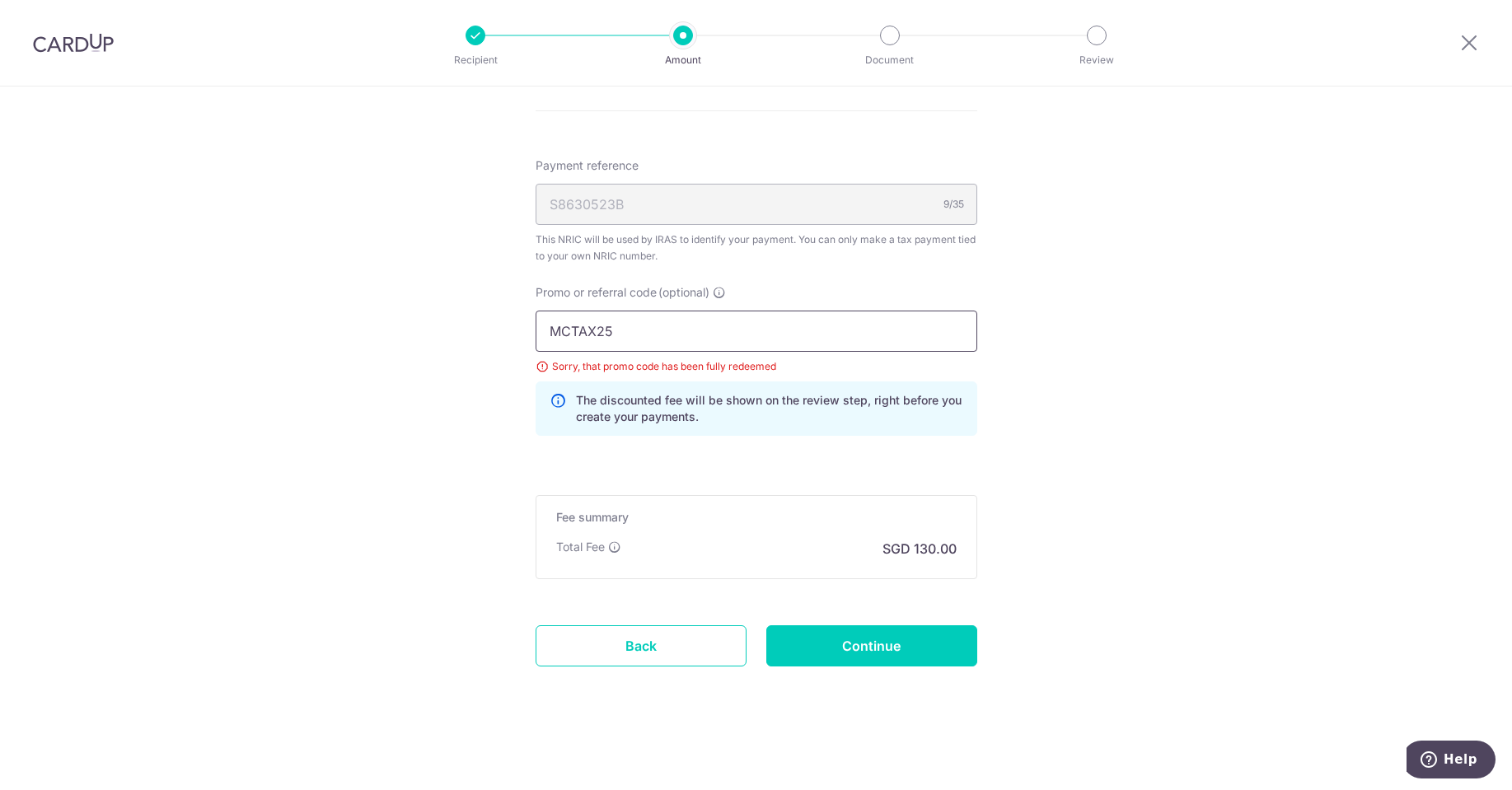
drag, startPoint x: 637, startPoint y: 337, endPoint x: 421, endPoint y: 306, distance: 218.2
paste input "VTAX25R"
type input "VTAX25R"
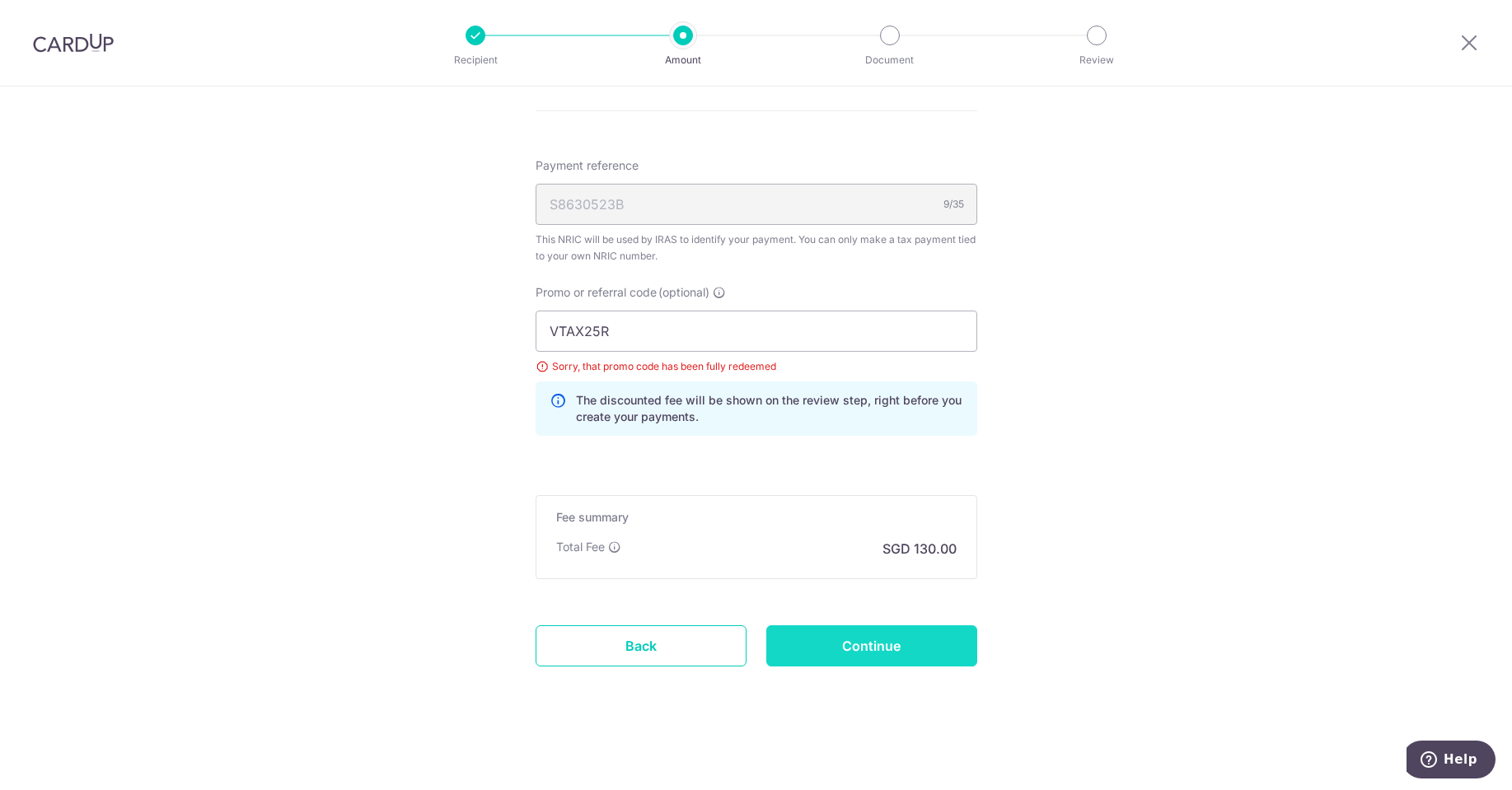
click at [866, 656] on input "Continue" at bounding box center [872, 647] width 211 height 41
type input "Update Schedule"
drag, startPoint x: 622, startPoint y: 333, endPoint x: 469, endPoint y: 323, distance: 153.3
type input "MLTAX25R"
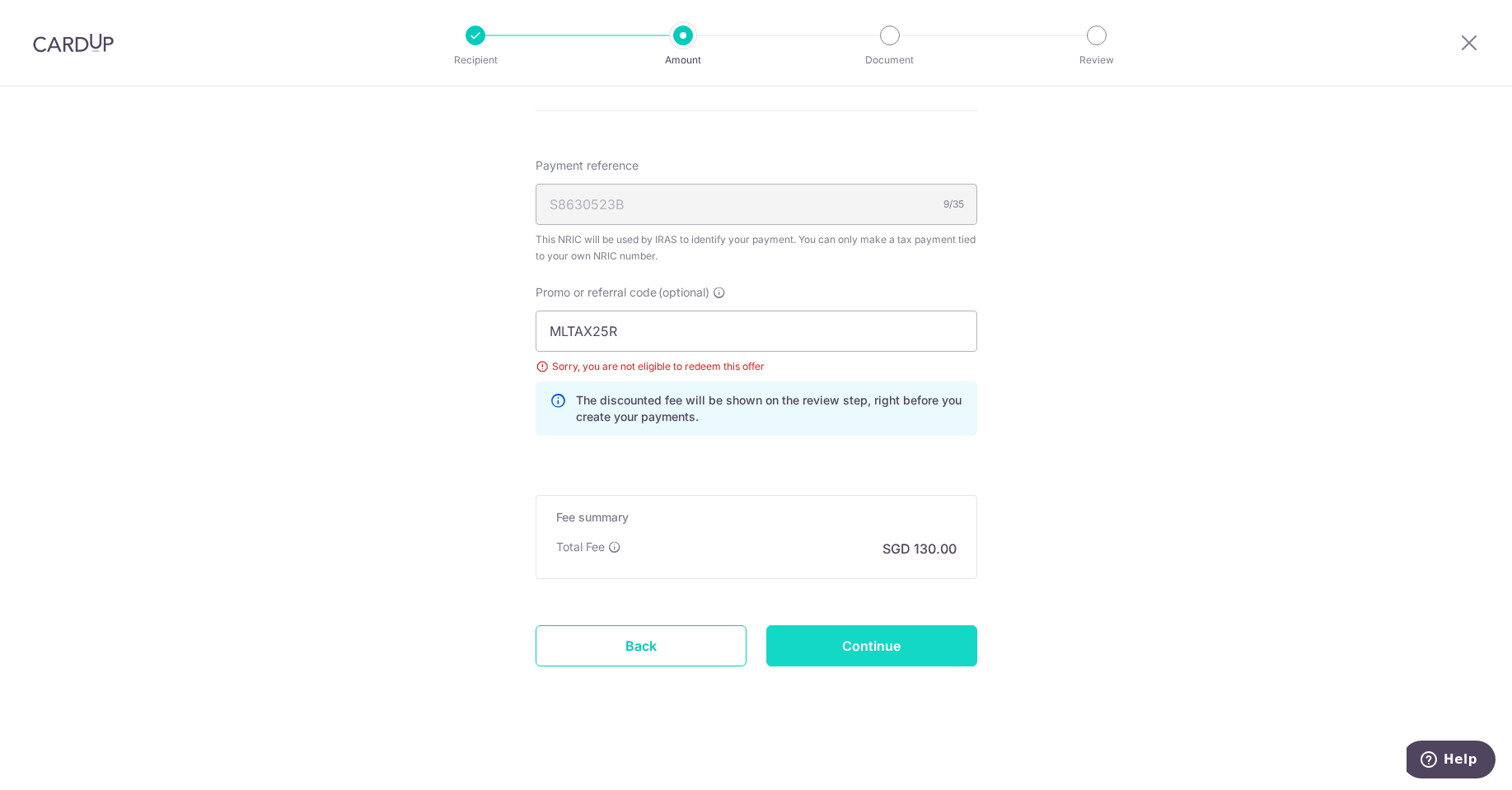
click at [870, 633] on input "Continue" at bounding box center [872, 647] width 211 height 41
type input "Update Schedule"
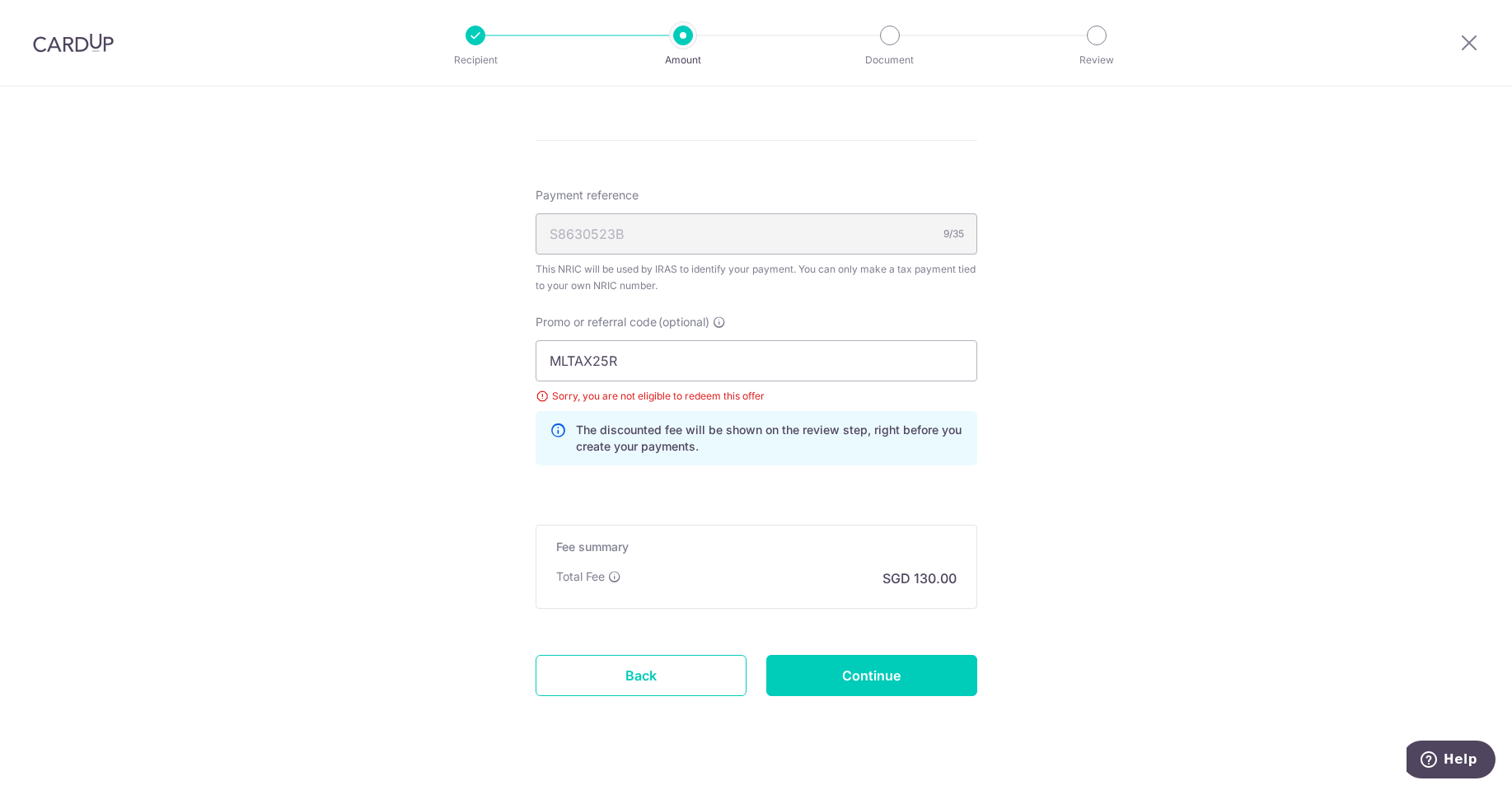
scroll to position [909, 0]
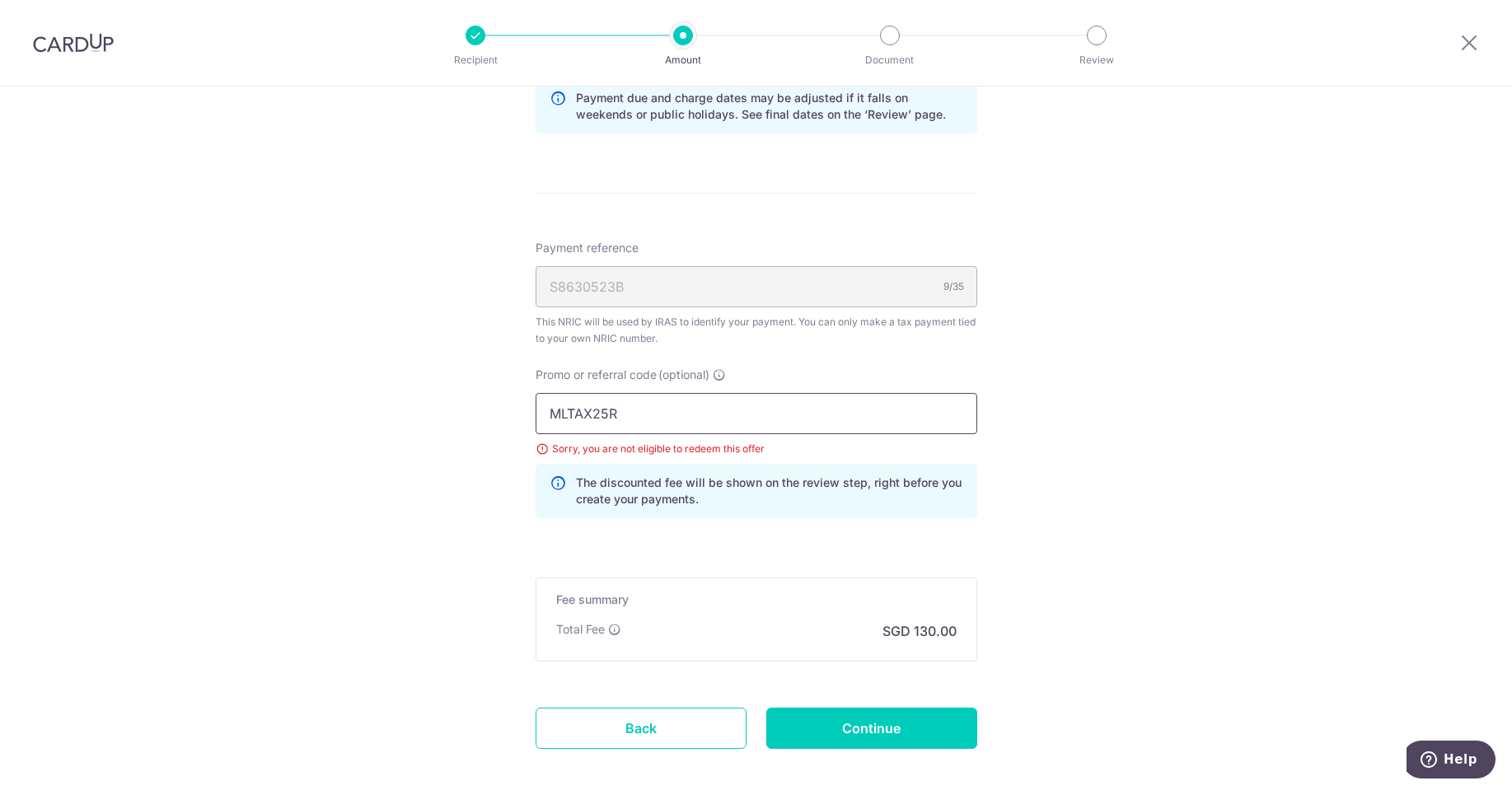
drag, startPoint x: 648, startPoint y: 419, endPoint x: 494, endPoint y: 415, distance: 154.1
click at [494, 415] on div "Tell us more about your payment Enter one-time or monthly payment amount SGD 5,…" at bounding box center [756, 25] width 1512 height 1695
type input "VTAX25ONE"
click at [850, 721] on input "Continue" at bounding box center [872, 729] width 211 height 41
type input "Update Schedule"
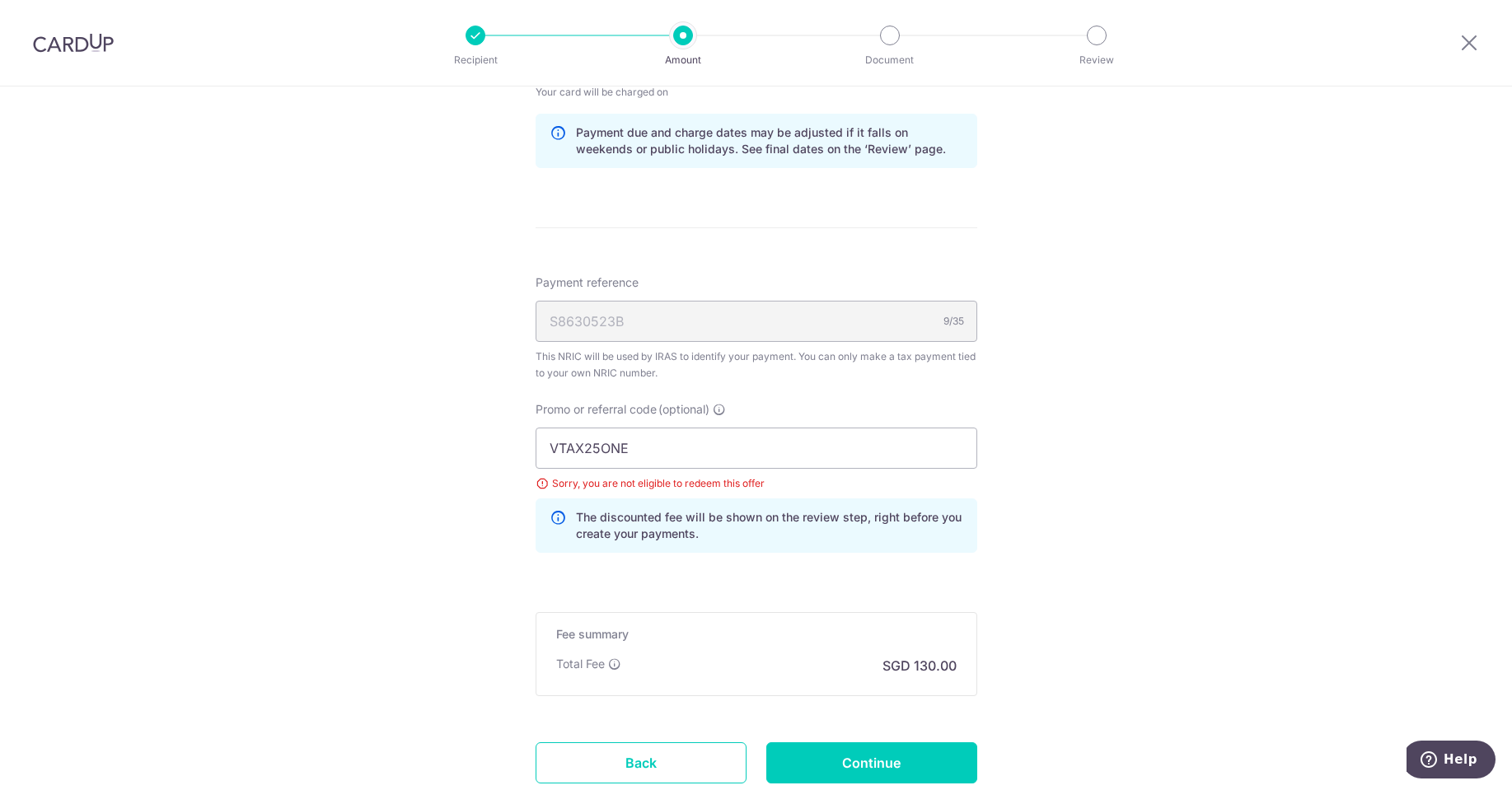
scroll to position [991, 0]
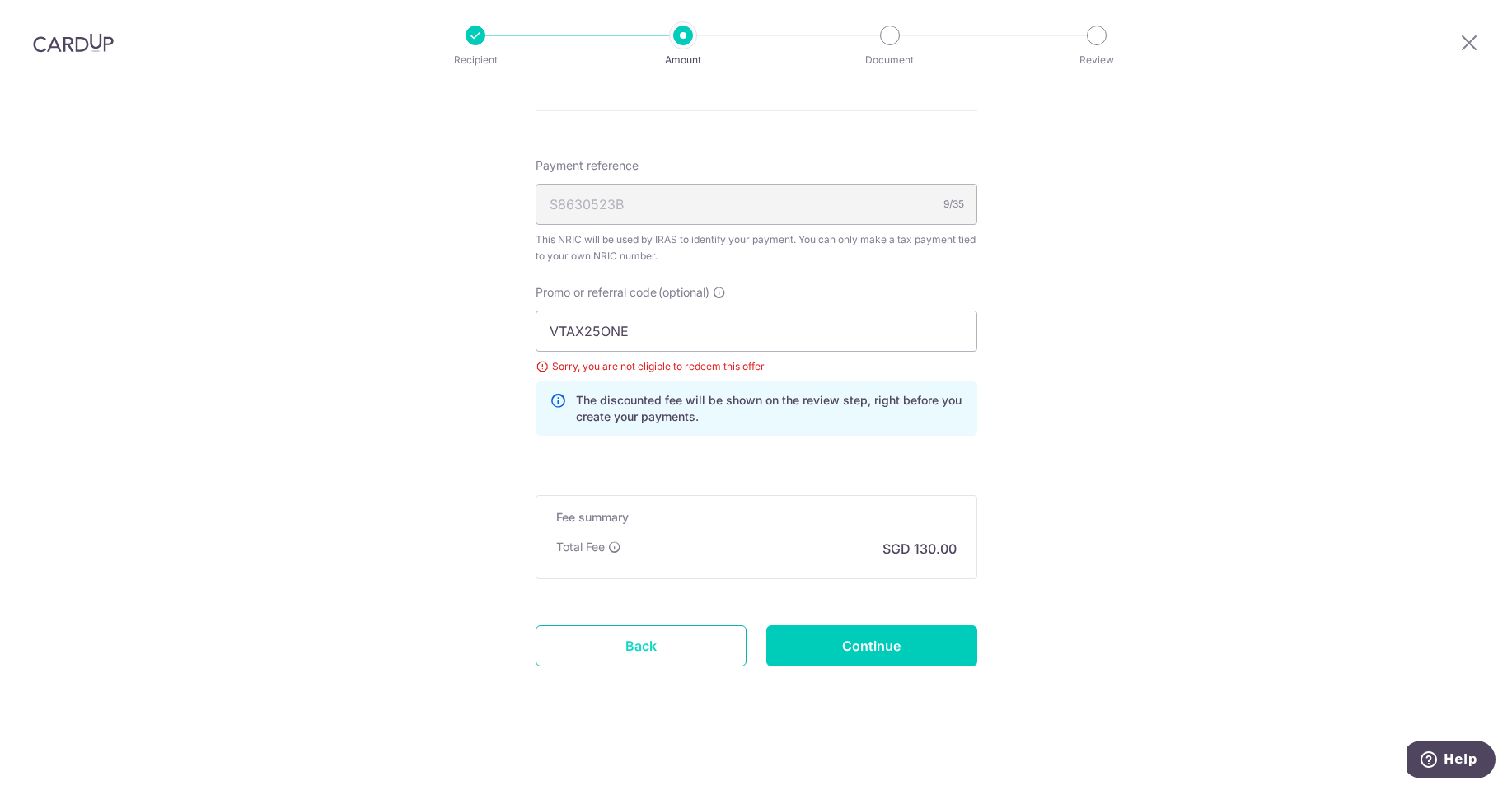
click at [640, 650] on link "Back" at bounding box center [641, 647] width 211 height 41
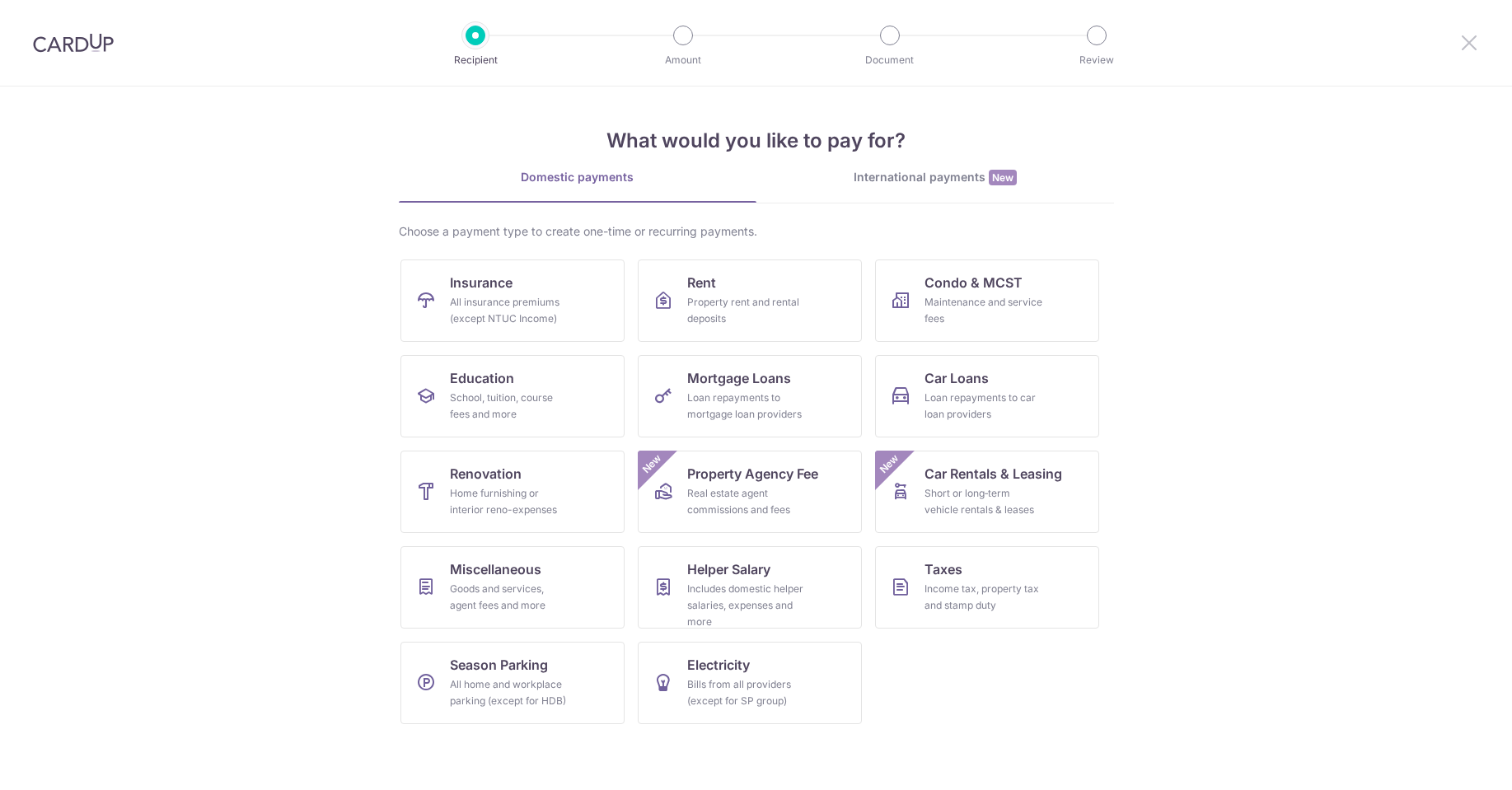
click at [1471, 46] on icon at bounding box center [1469, 42] width 20 height 21
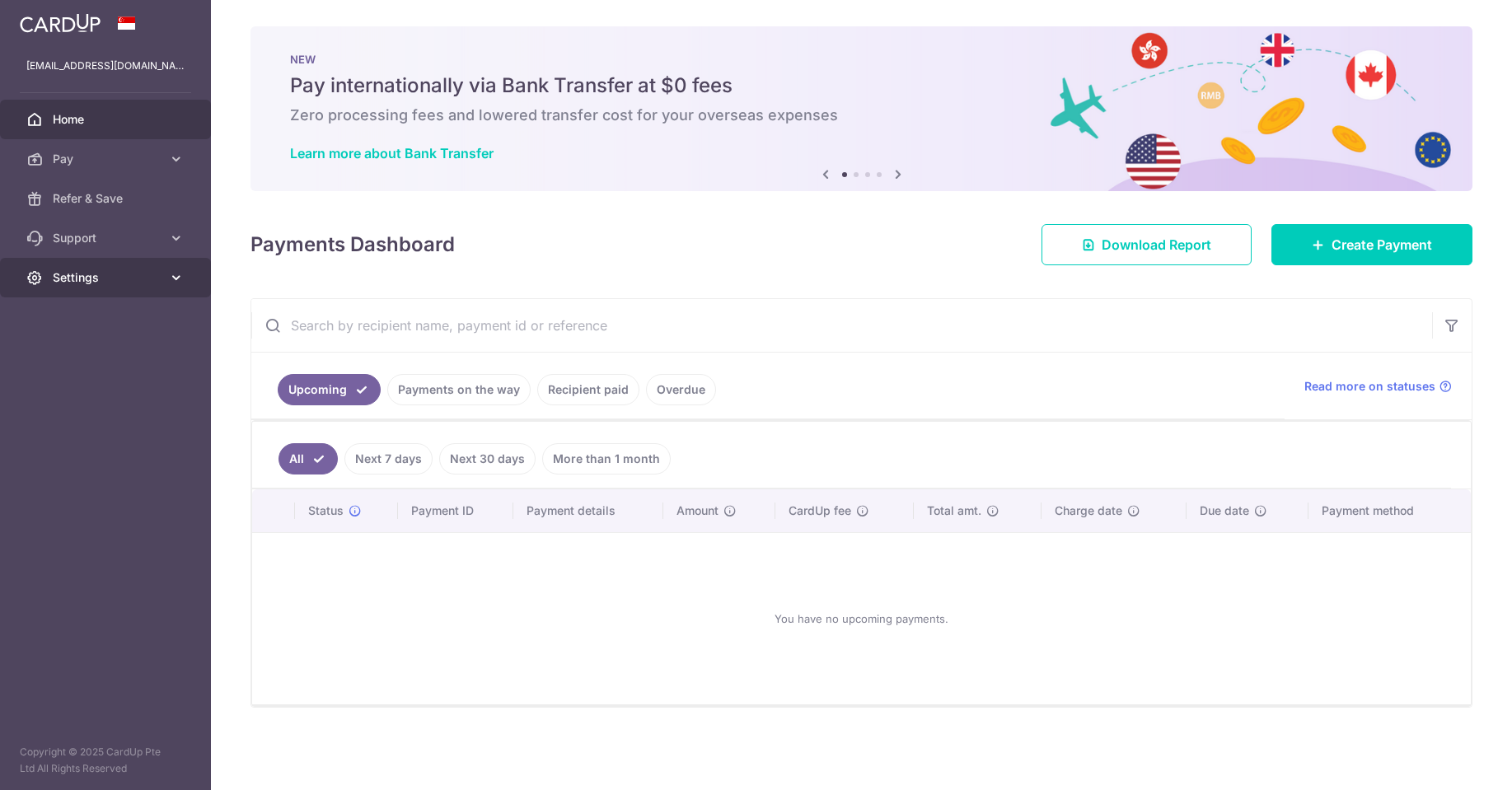
click at [120, 271] on span "Settings" at bounding box center [106, 278] width 109 height 16
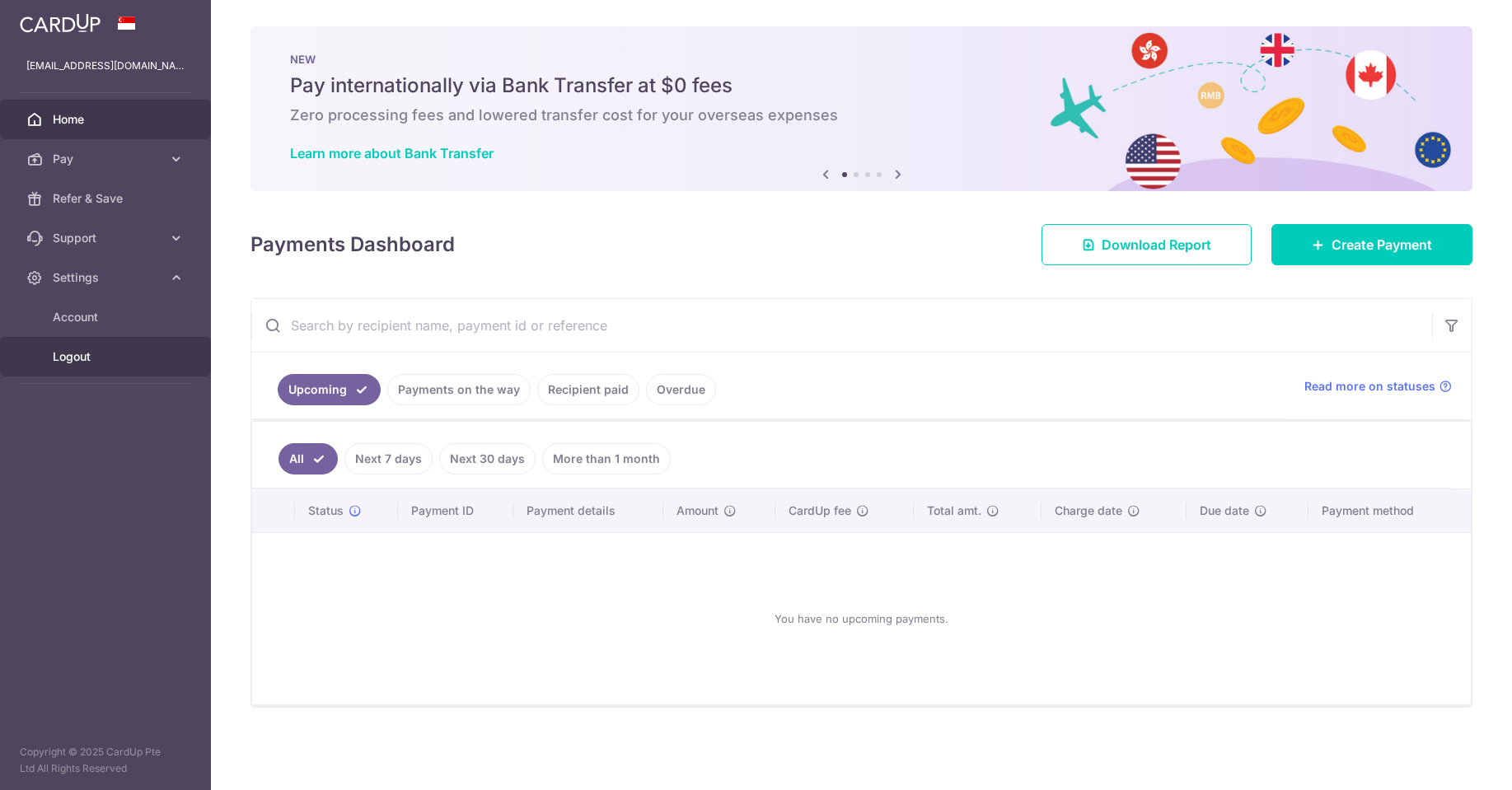
click at [81, 355] on span "Logout" at bounding box center [106, 357] width 109 height 16
